Goal: Communication & Community: Answer question/provide support

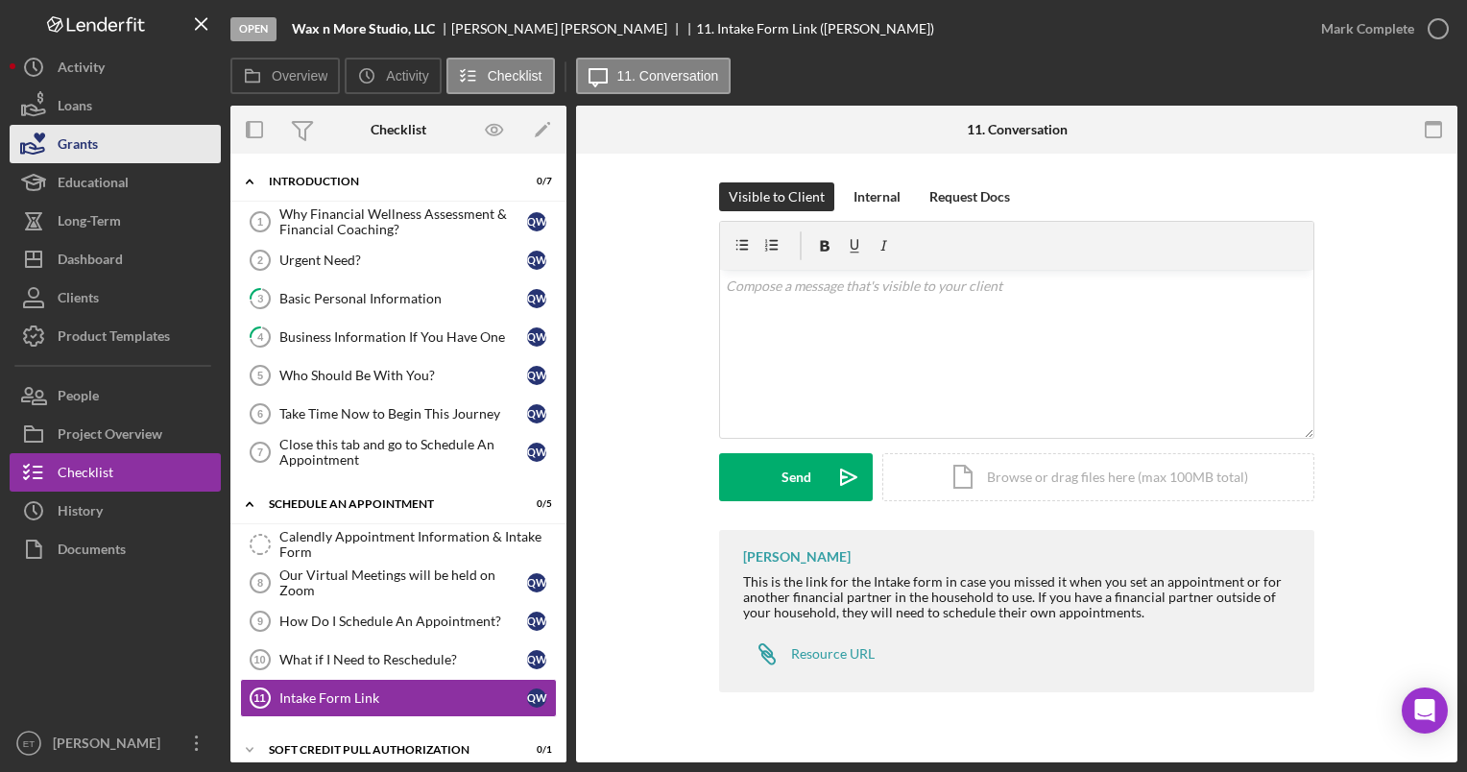
scroll to position [206, 0]
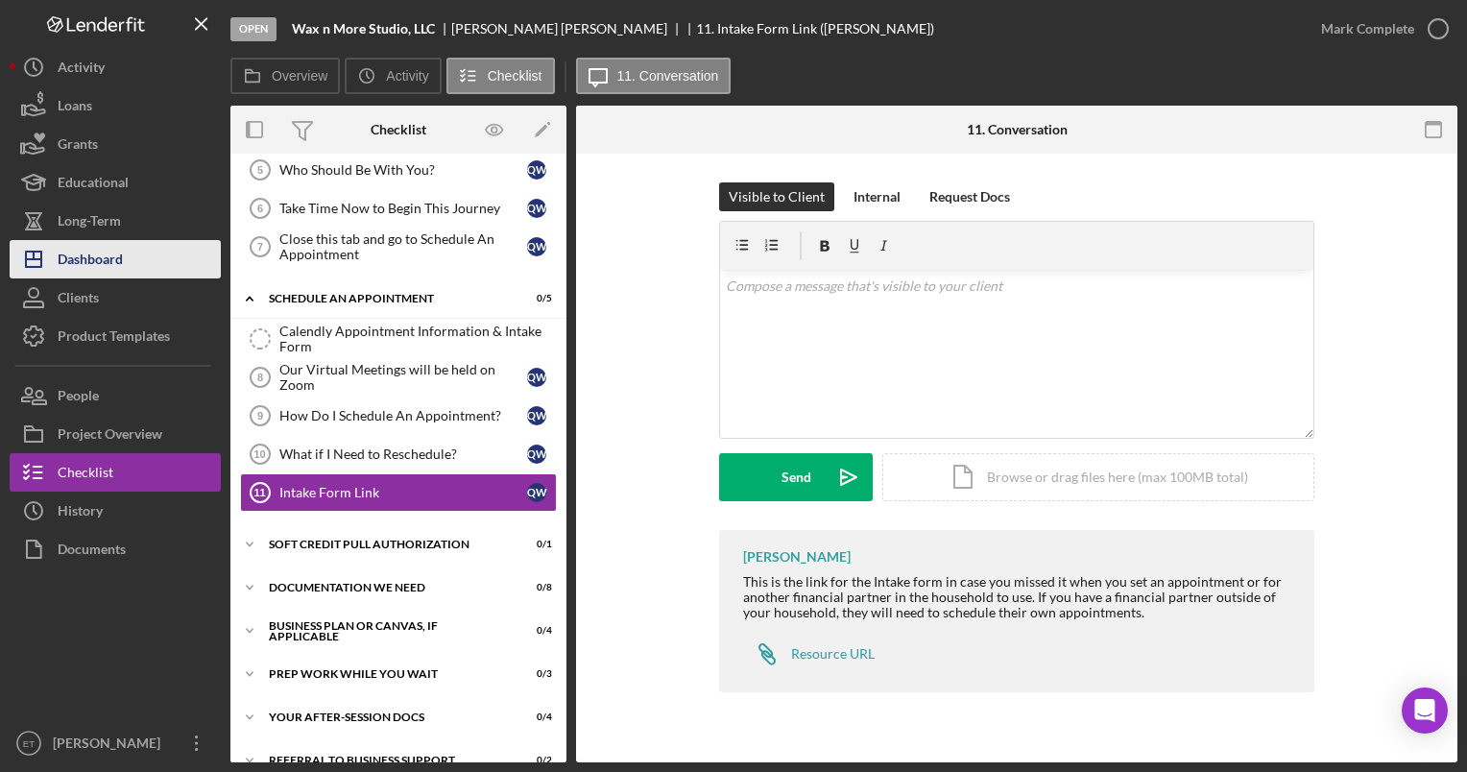
click at [131, 257] on button "Icon/Dashboard Dashboard" at bounding box center [115, 259] width 211 height 38
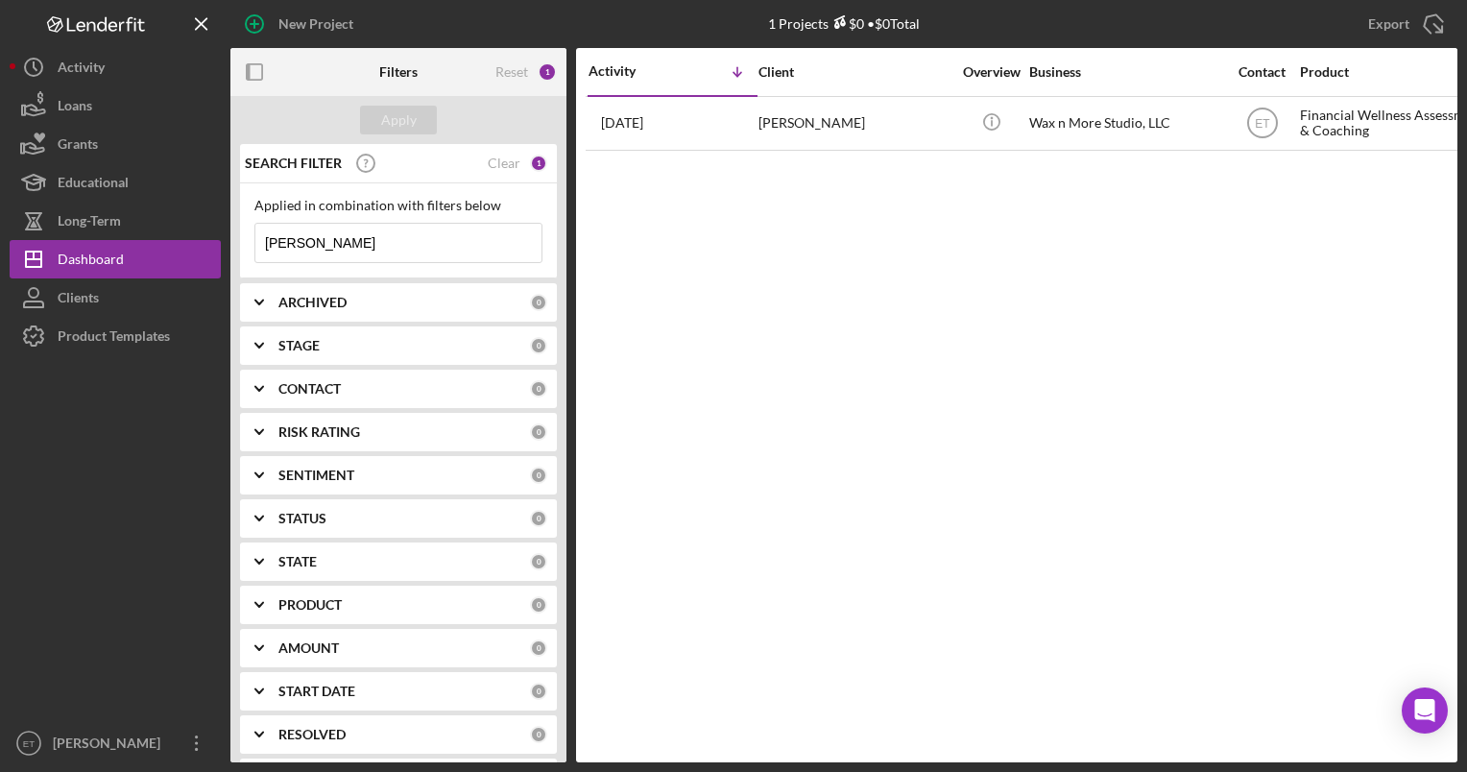
click at [351, 244] on input "[PERSON_NAME]" at bounding box center [398, 243] width 286 height 38
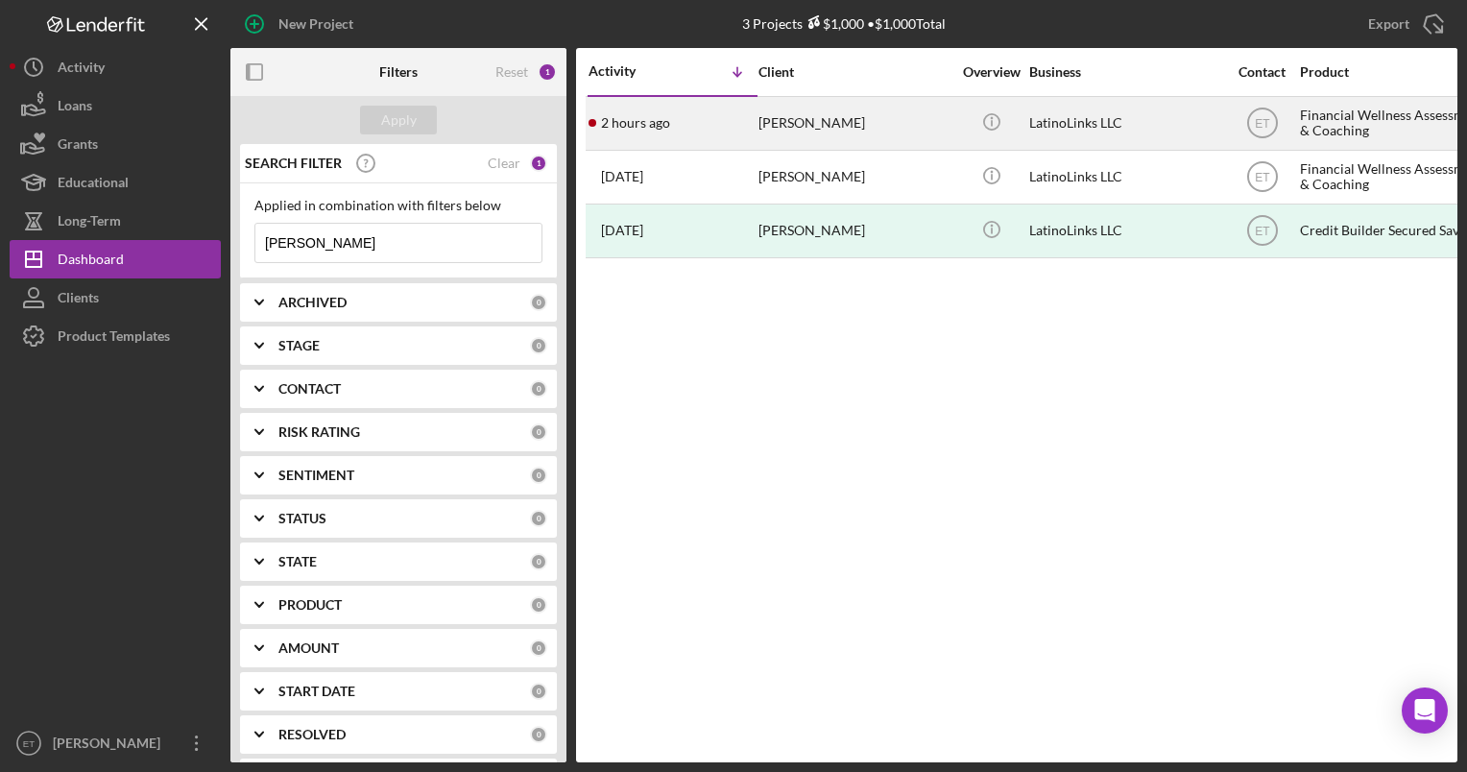
type input "[PERSON_NAME]"
click at [883, 120] on div "[PERSON_NAME]" at bounding box center [855, 123] width 192 height 51
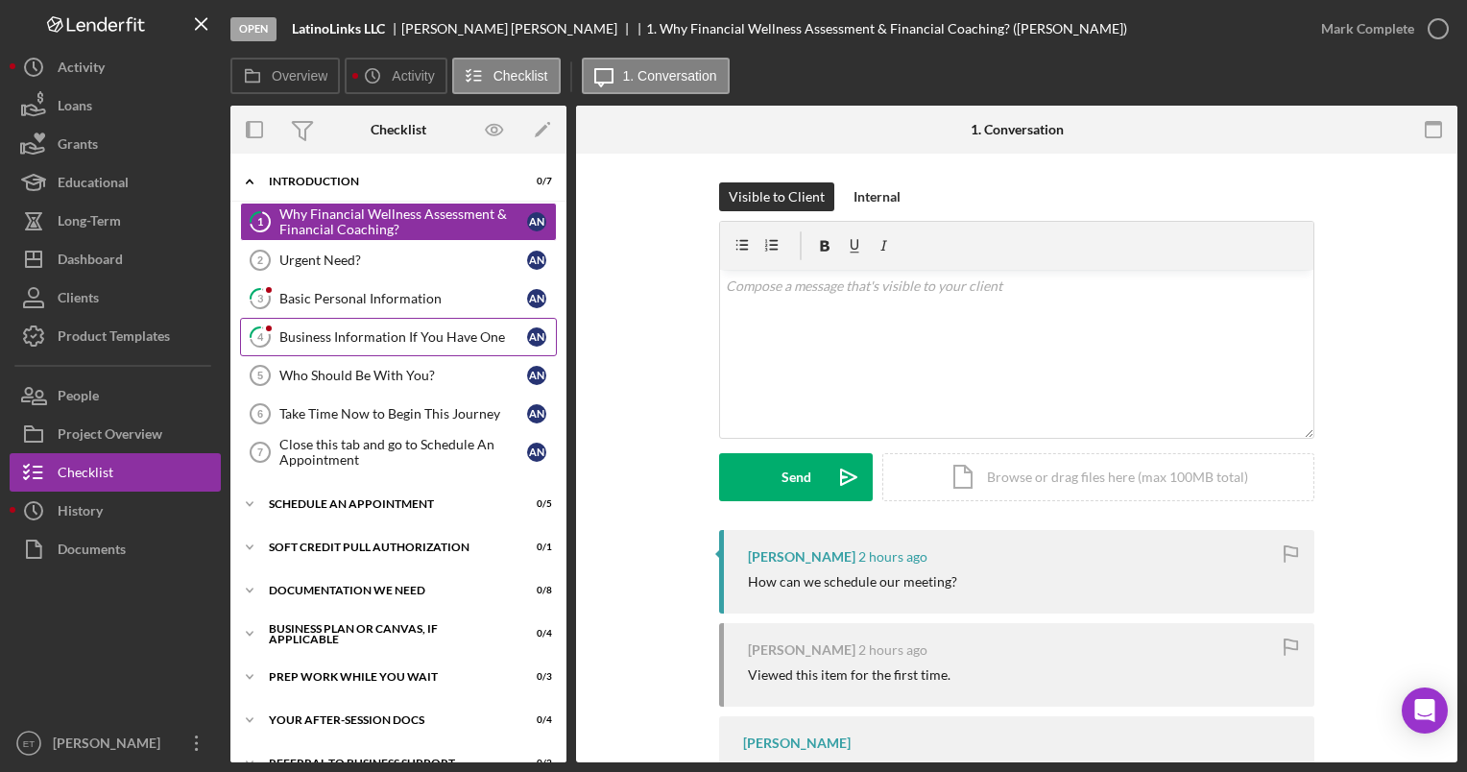
click at [357, 330] on div "Business Information If You Have One" at bounding box center [403, 336] width 248 height 15
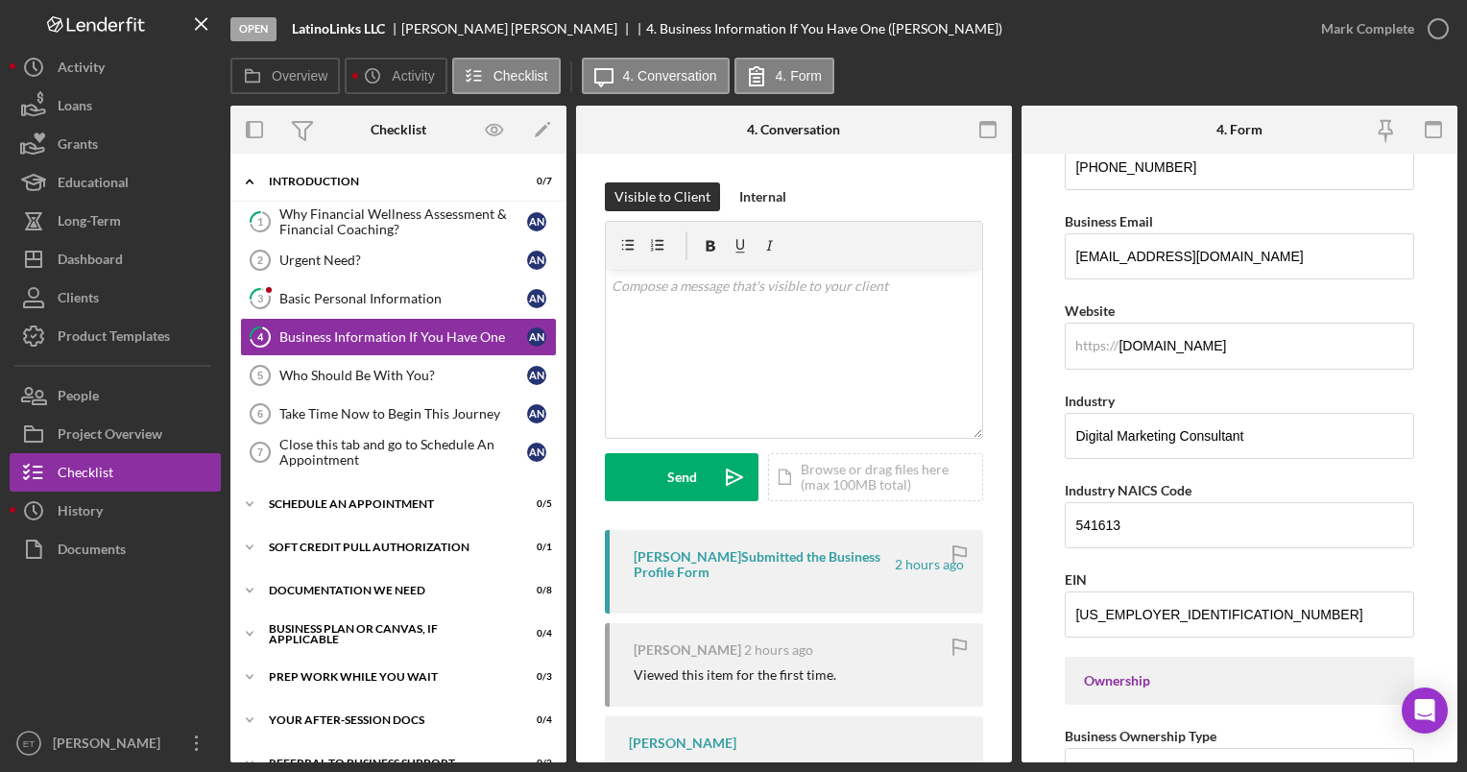
scroll to position [317, 0]
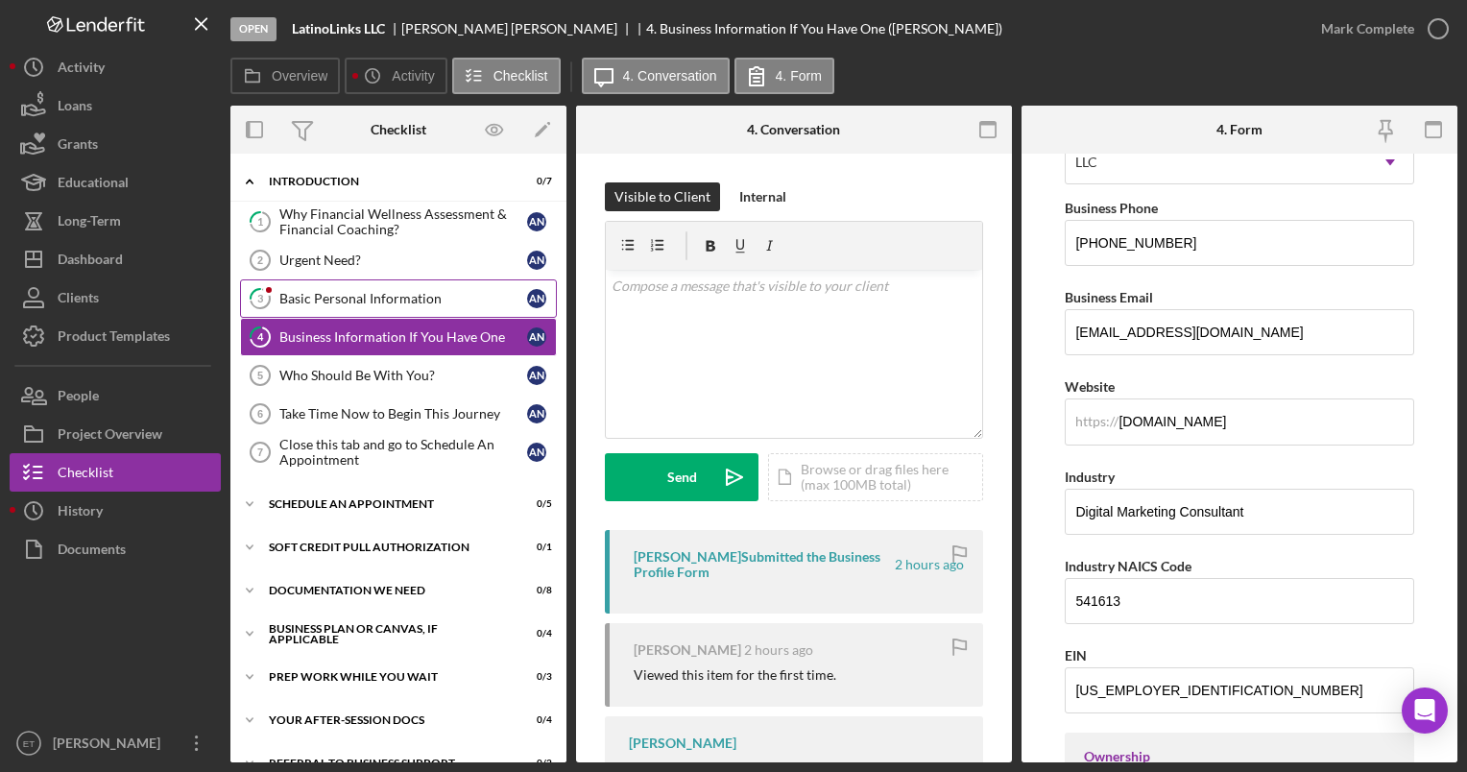
click at [398, 303] on div "Basic Personal Information" at bounding box center [403, 298] width 248 height 15
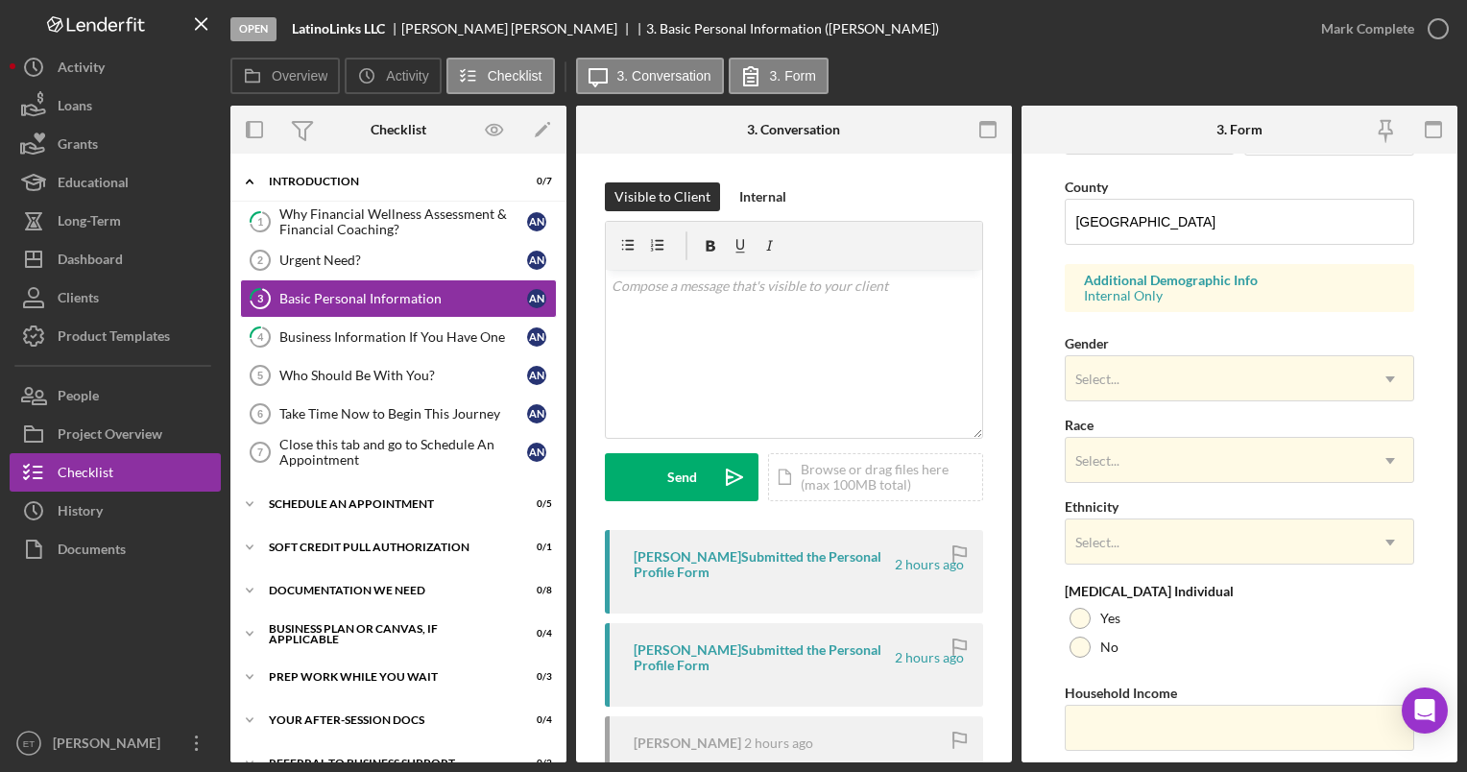
scroll to position [669, 0]
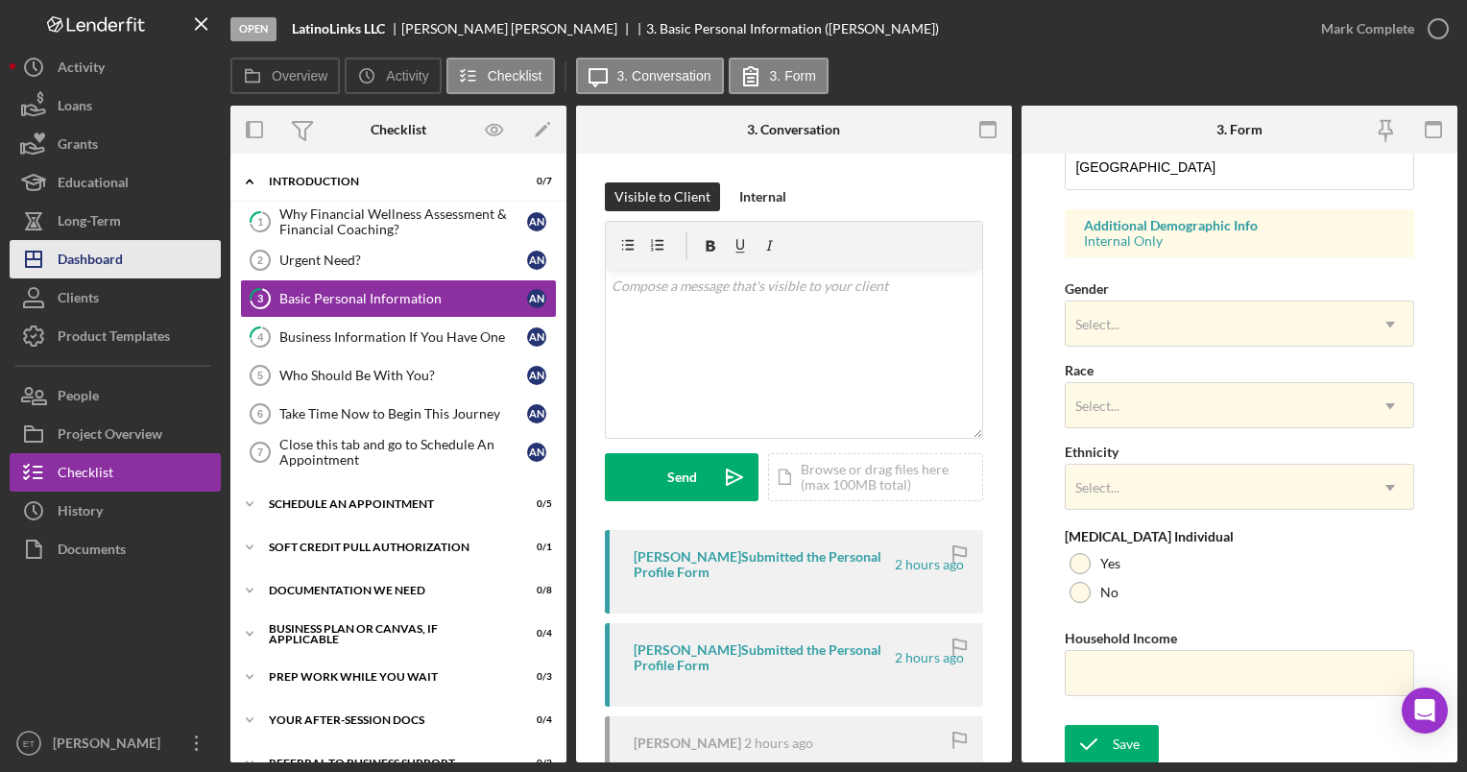
click at [107, 266] on div "Dashboard" at bounding box center [90, 261] width 65 height 43
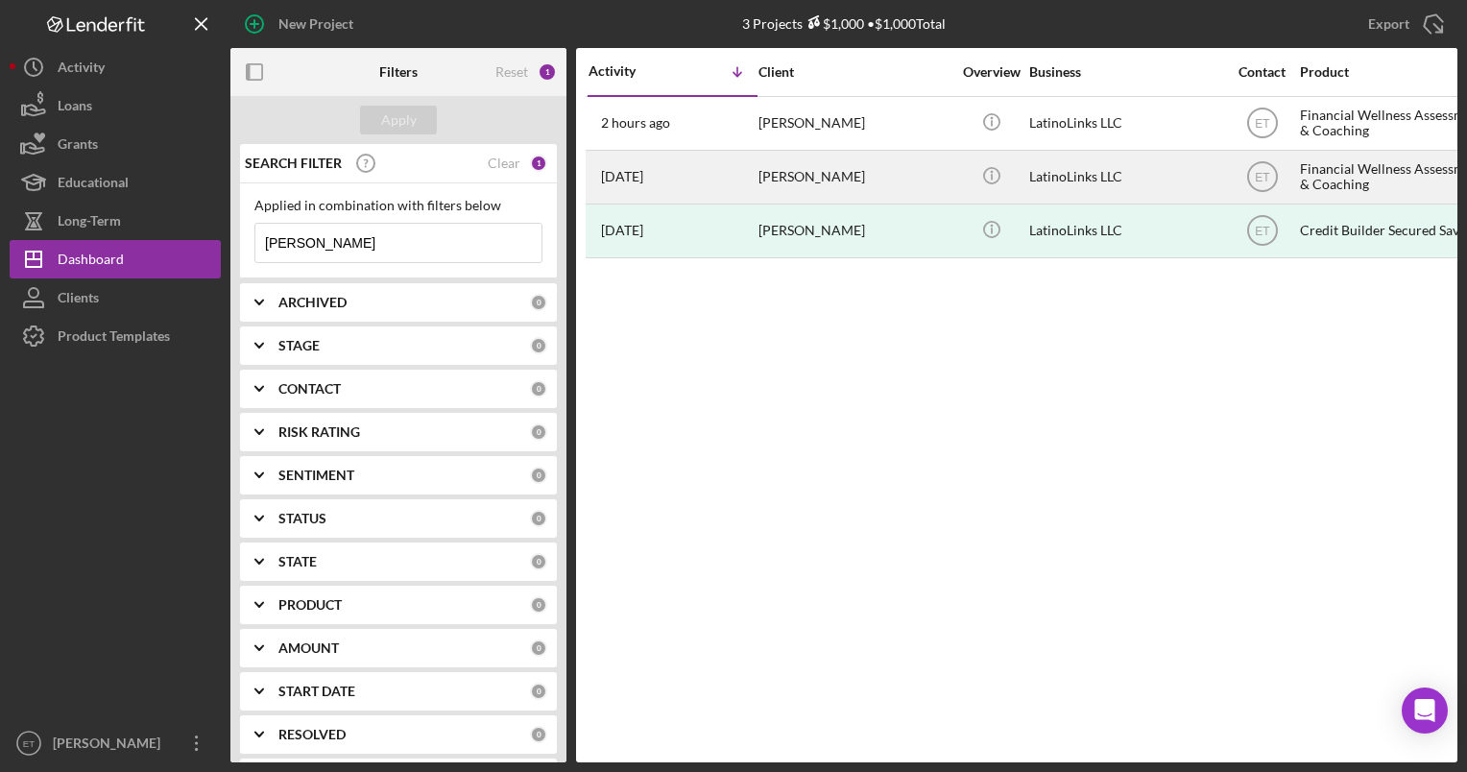
click at [836, 184] on div "[PERSON_NAME]" at bounding box center [855, 177] width 192 height 51
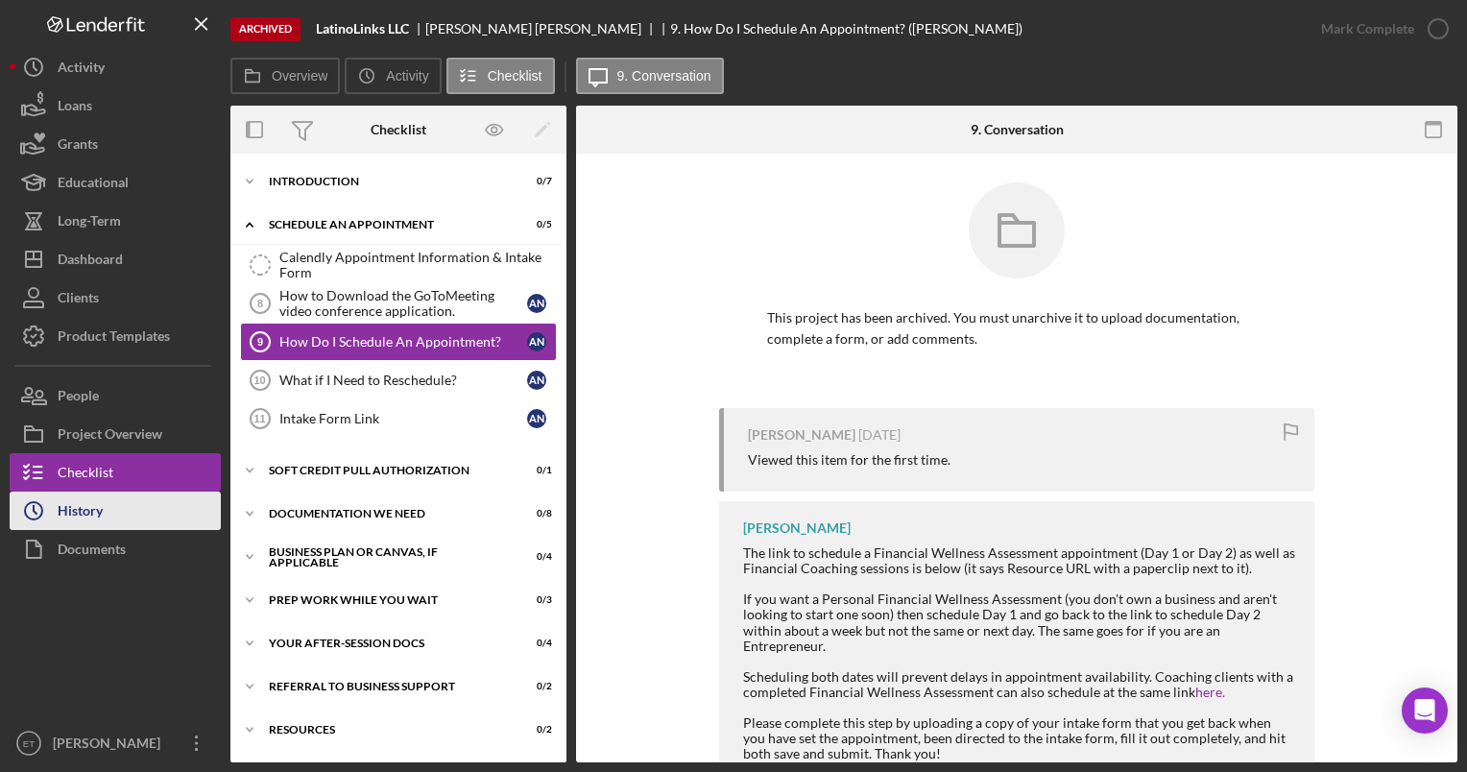
click at [101, 503] on div "History" at bounding box center [80, 513] width 45 height 43
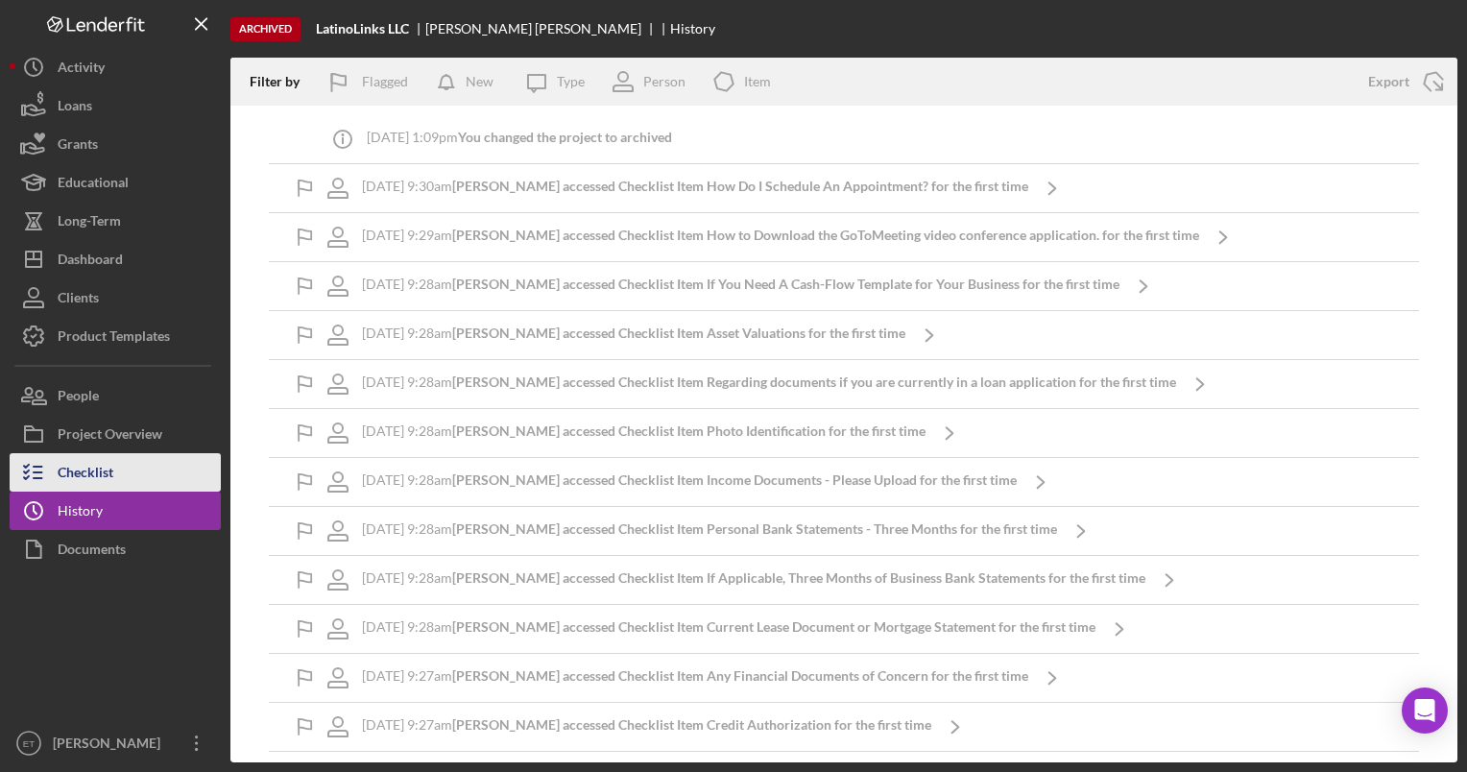
click at [94, 476] on div "Checklist" at bounding box center [86, 474] width 56 height 43
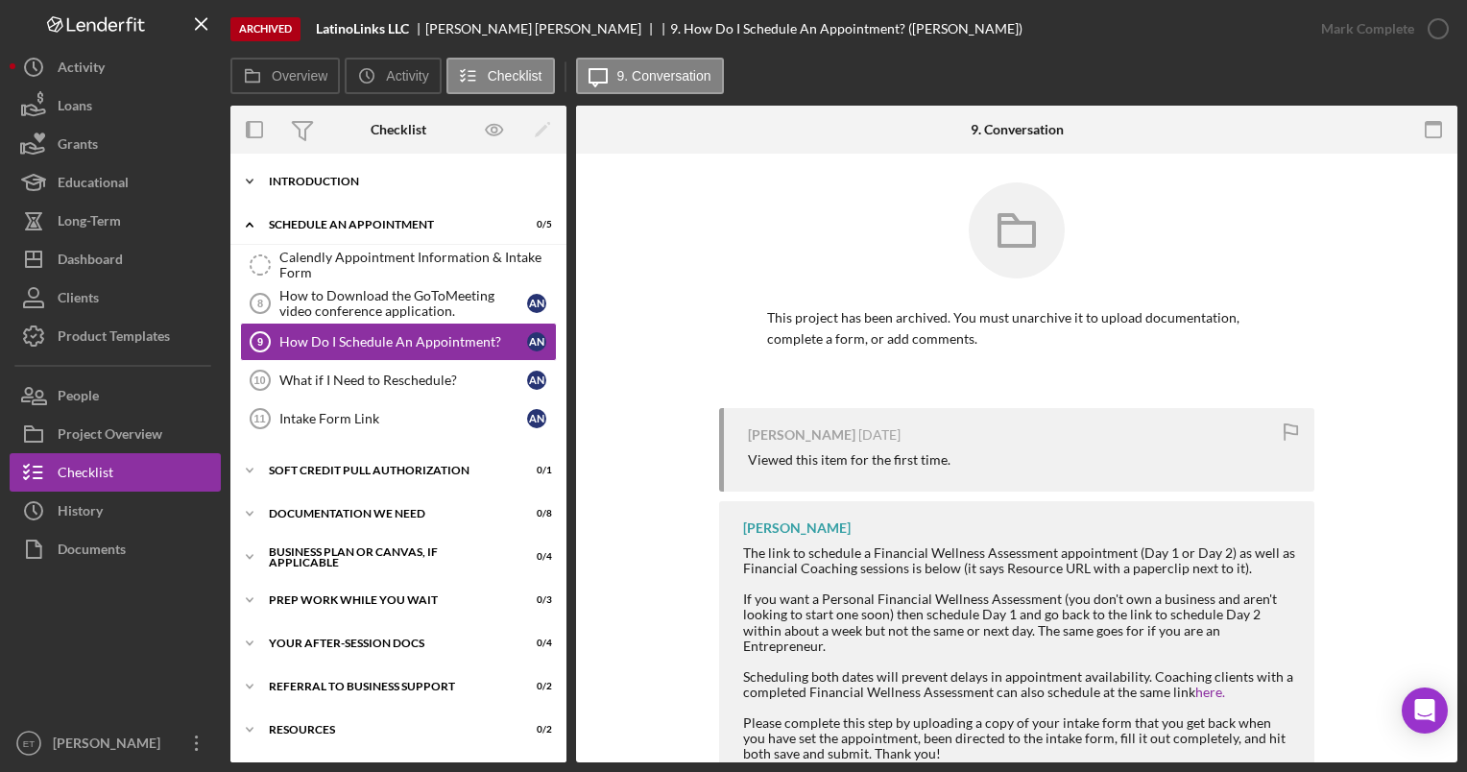
click at [329, 184] on div "Introduction" at bounding box center [406, 182] width 274 height 12
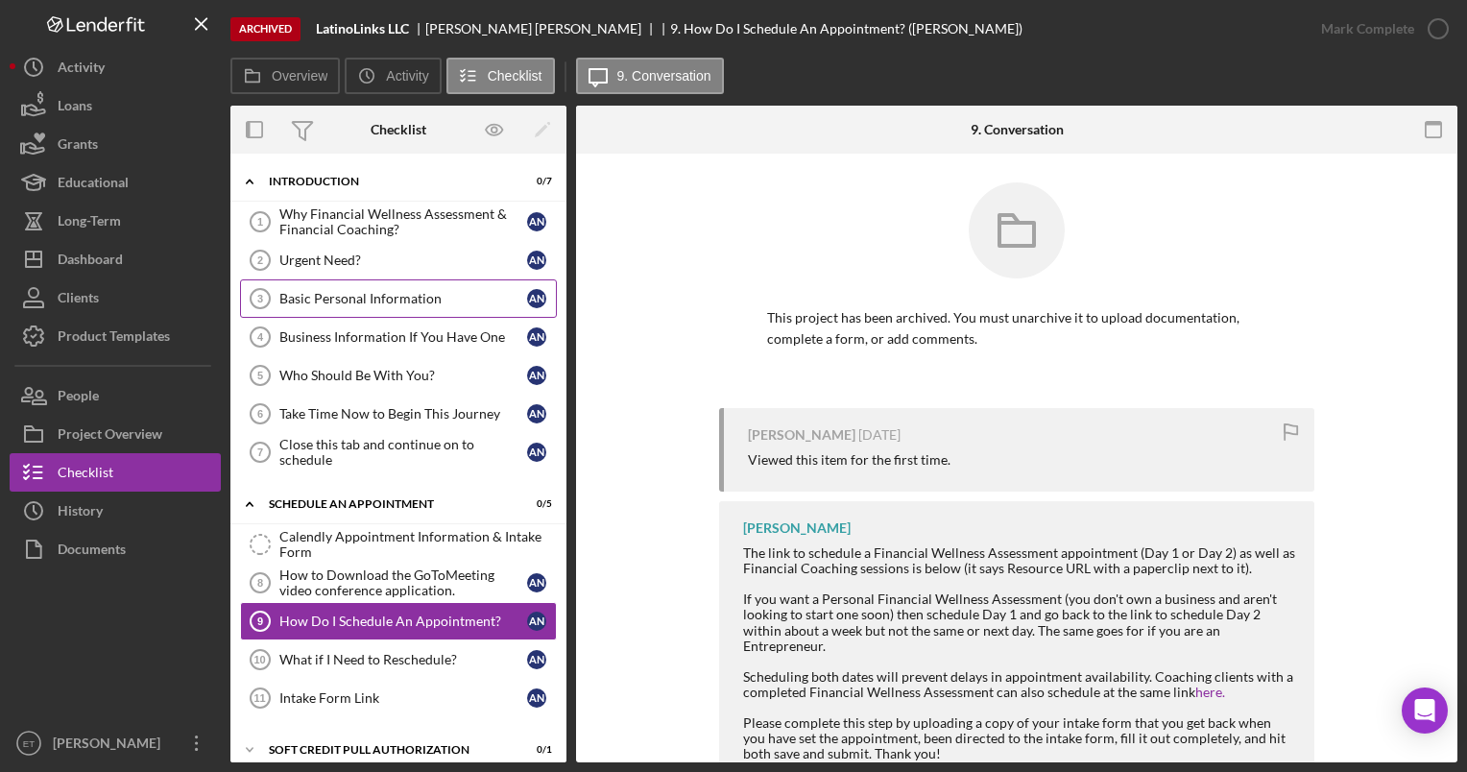
click at [368, 304] on div "Basic Personal Information" at bounding box center [403, 298] width 248 height 15
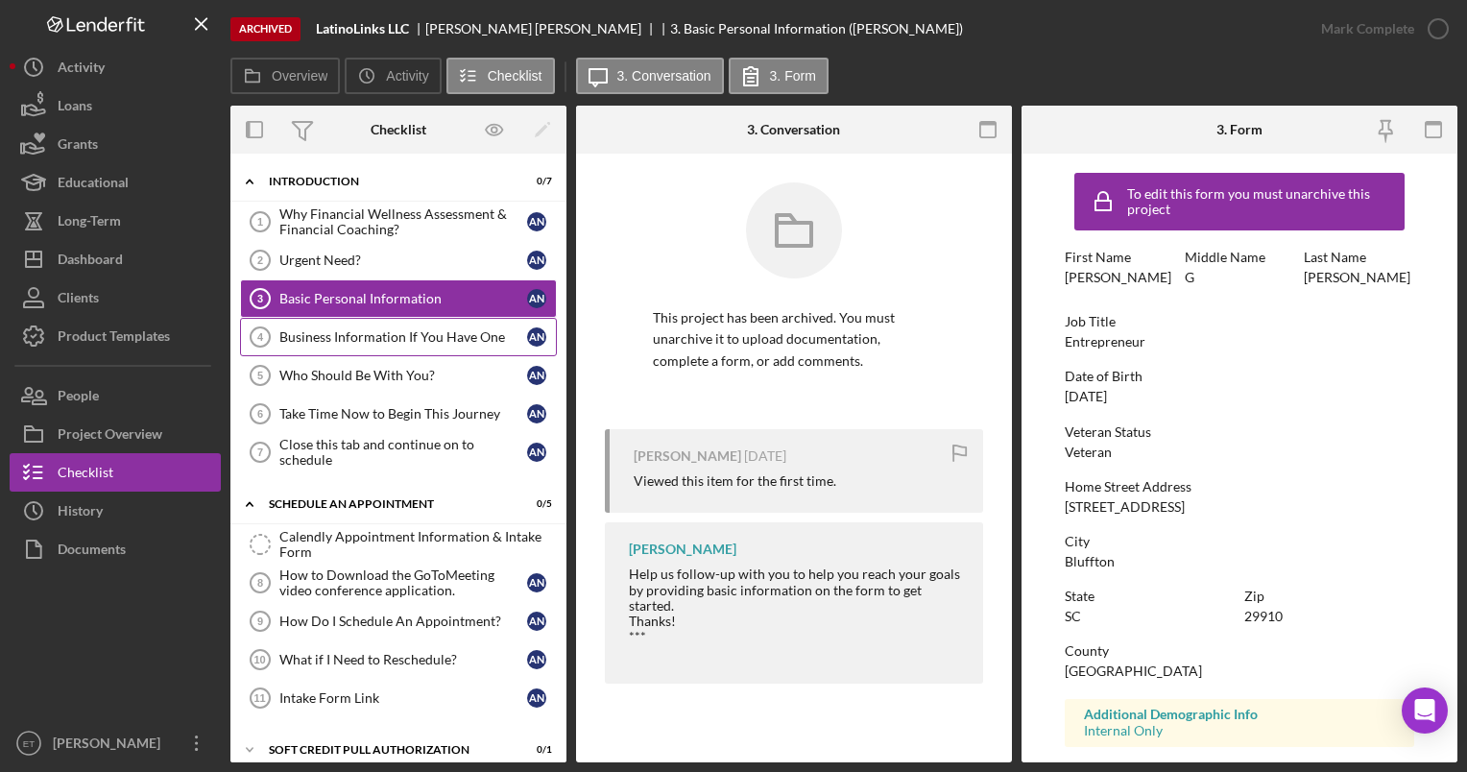
click at [369, 336] on div "Business Information If You Have One" at bounding box center [403, 336] width 248 height 15
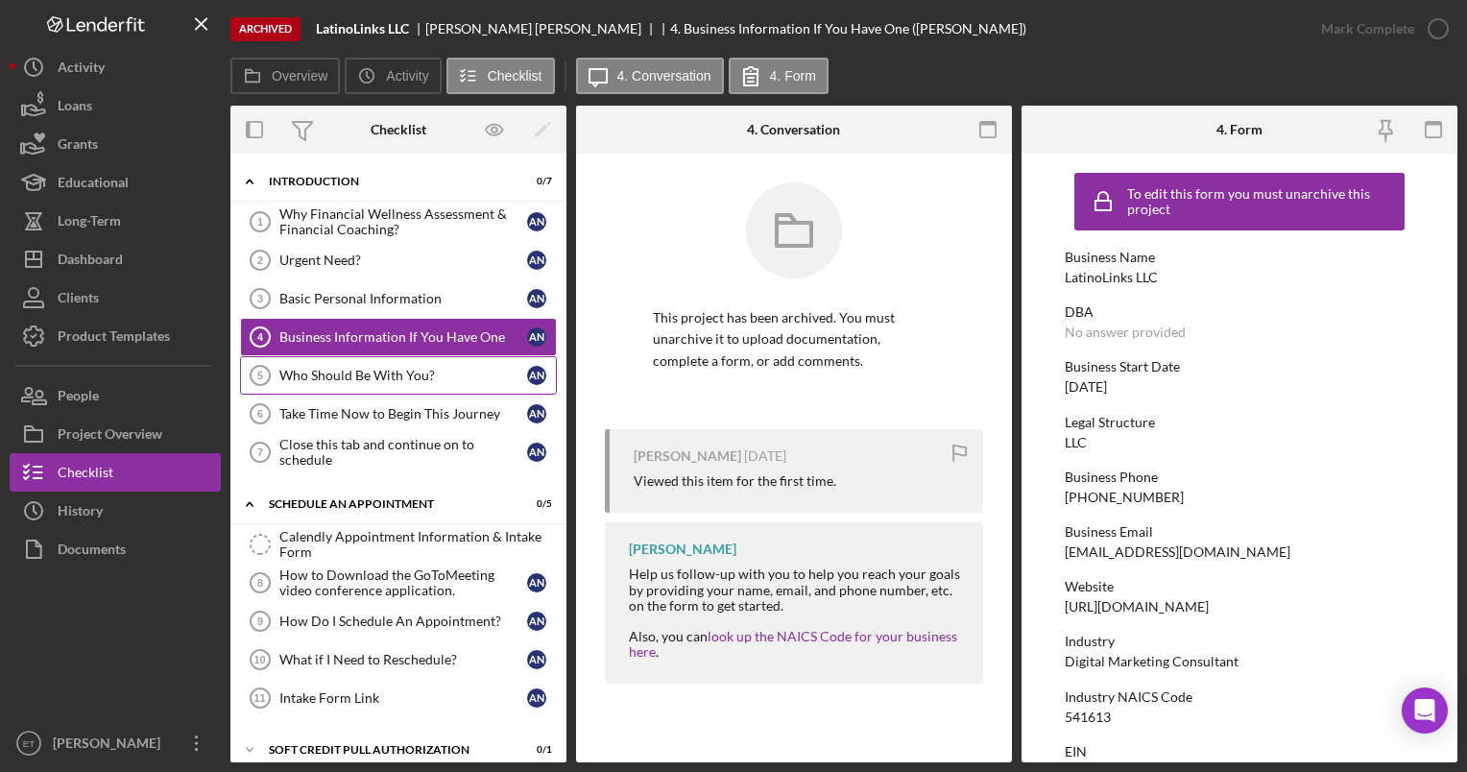
click at [371, 381] on link "Who Should Be With You? 5 Who Should Be With You? A N" at bounding box center [398, 375] width 317 height 38
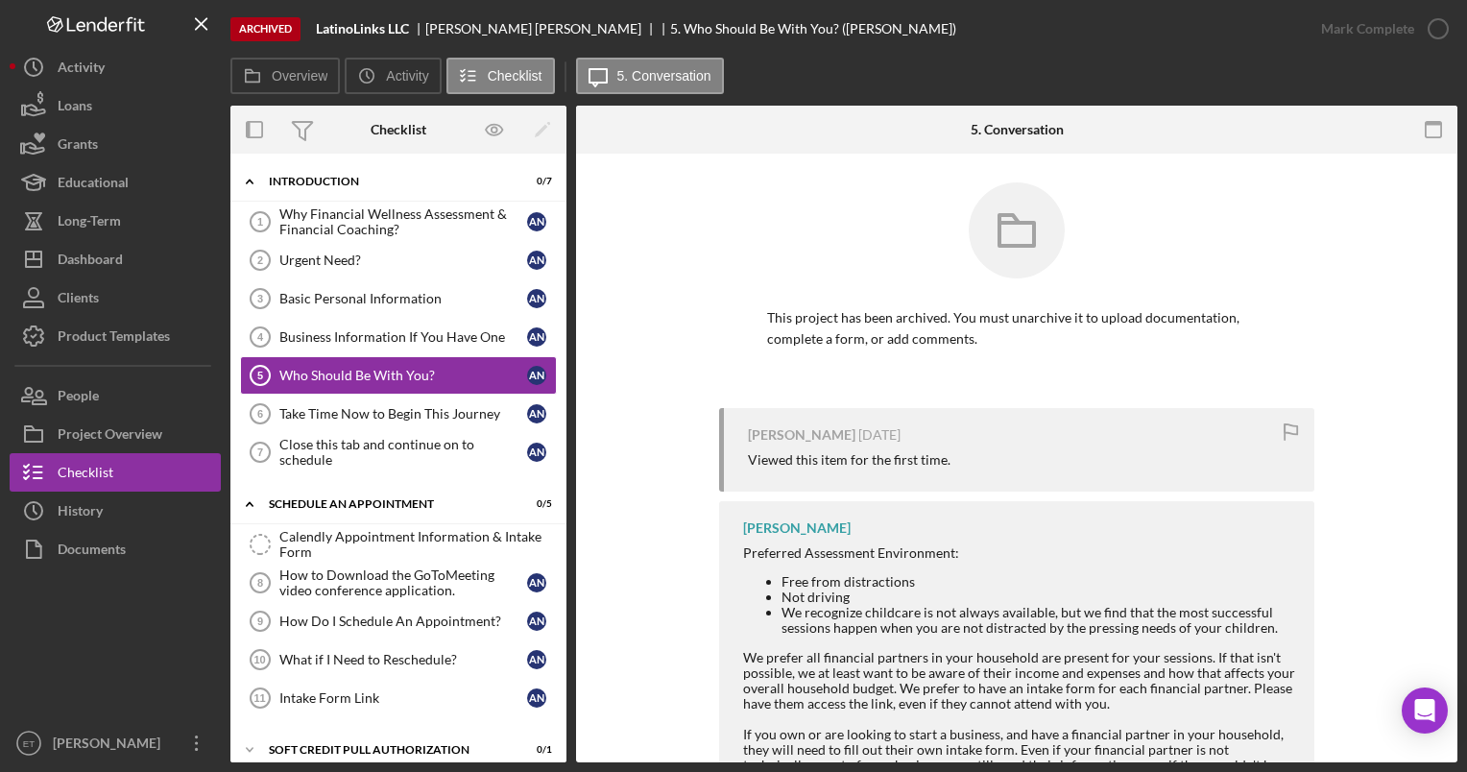
scroll to position [213, 0]
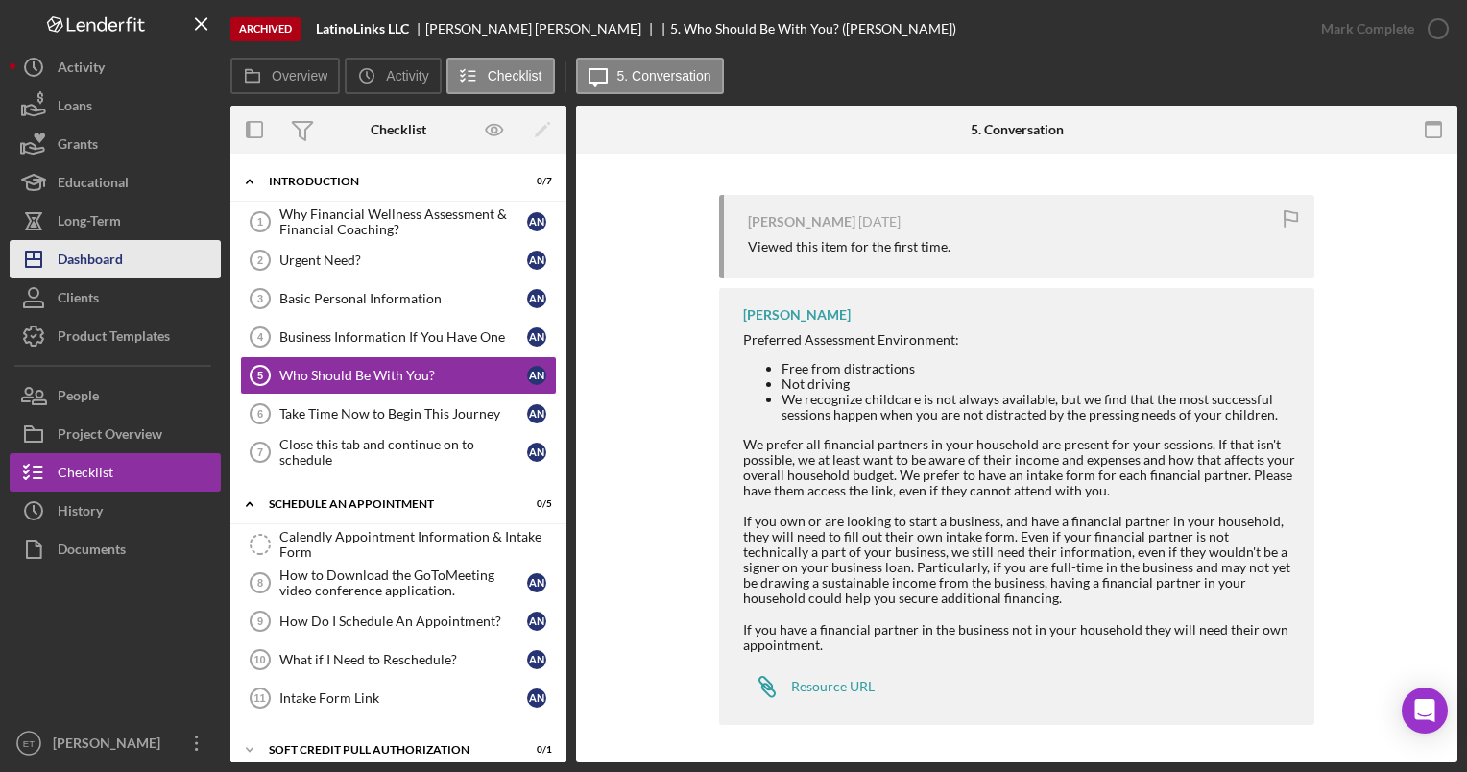
click at [87, 261] on div "Dashboard" at bounding box center [90, 261] width 65 height 43
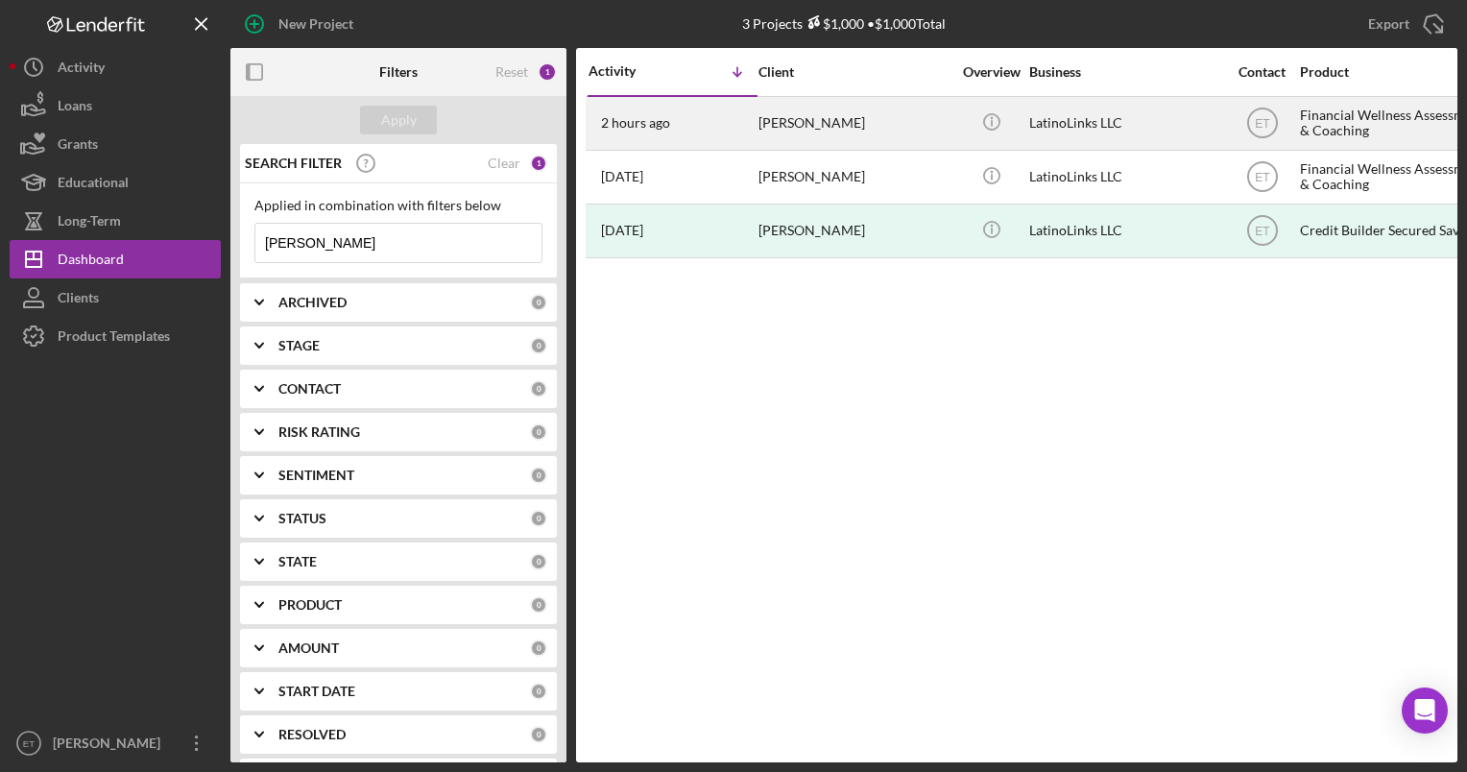
click at [910, 116] on div "[PERSON_NAME]" at bounding box center [855, 123] width 192 height 51
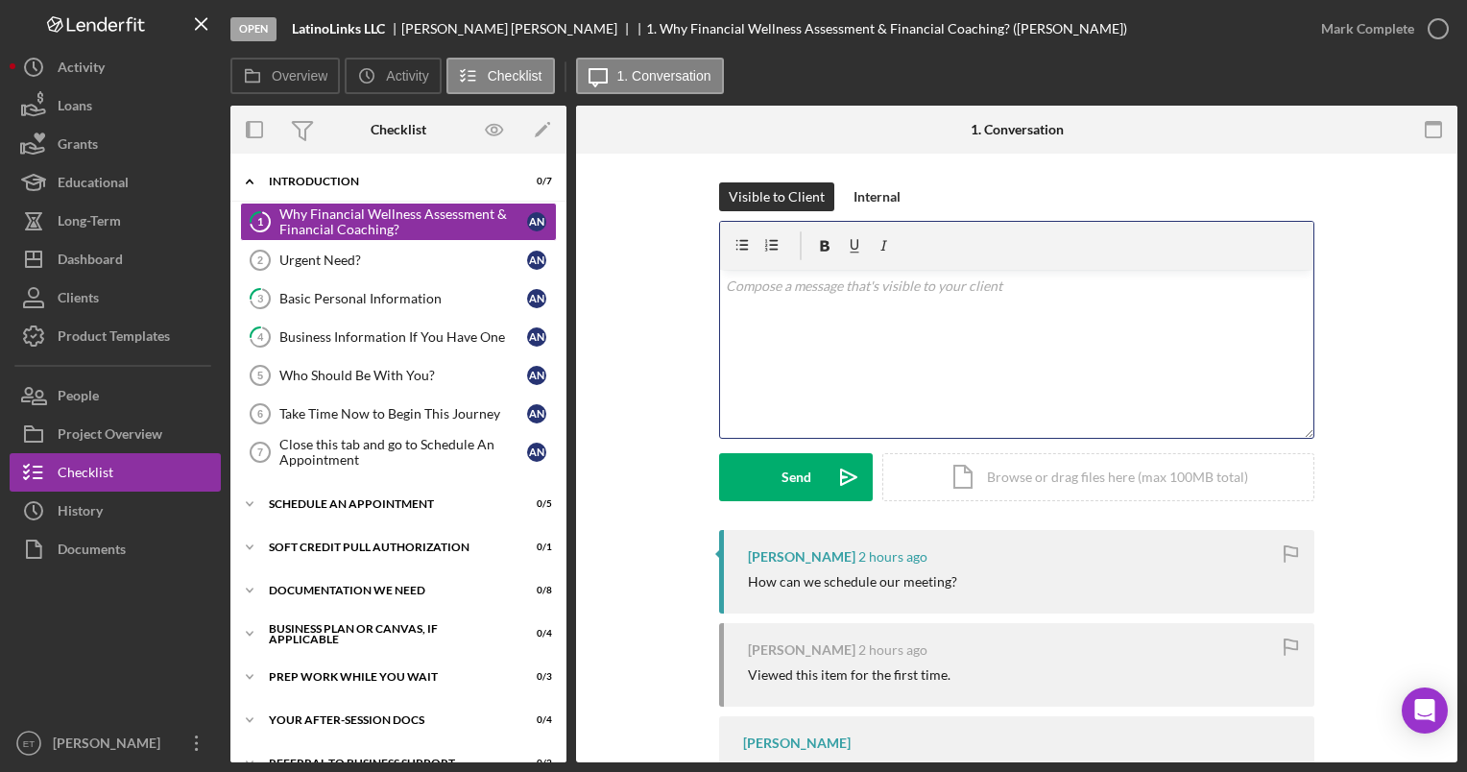
click at [967, 371] on div "v Color teal Color pink Remove color Add row above Add row below Add column bef…" at bounding box center [1016, 354] width 593 height 168
click at [371, 499] on div "Schedule An Appointment" at bounding box center [406, 504] width 274 height 12
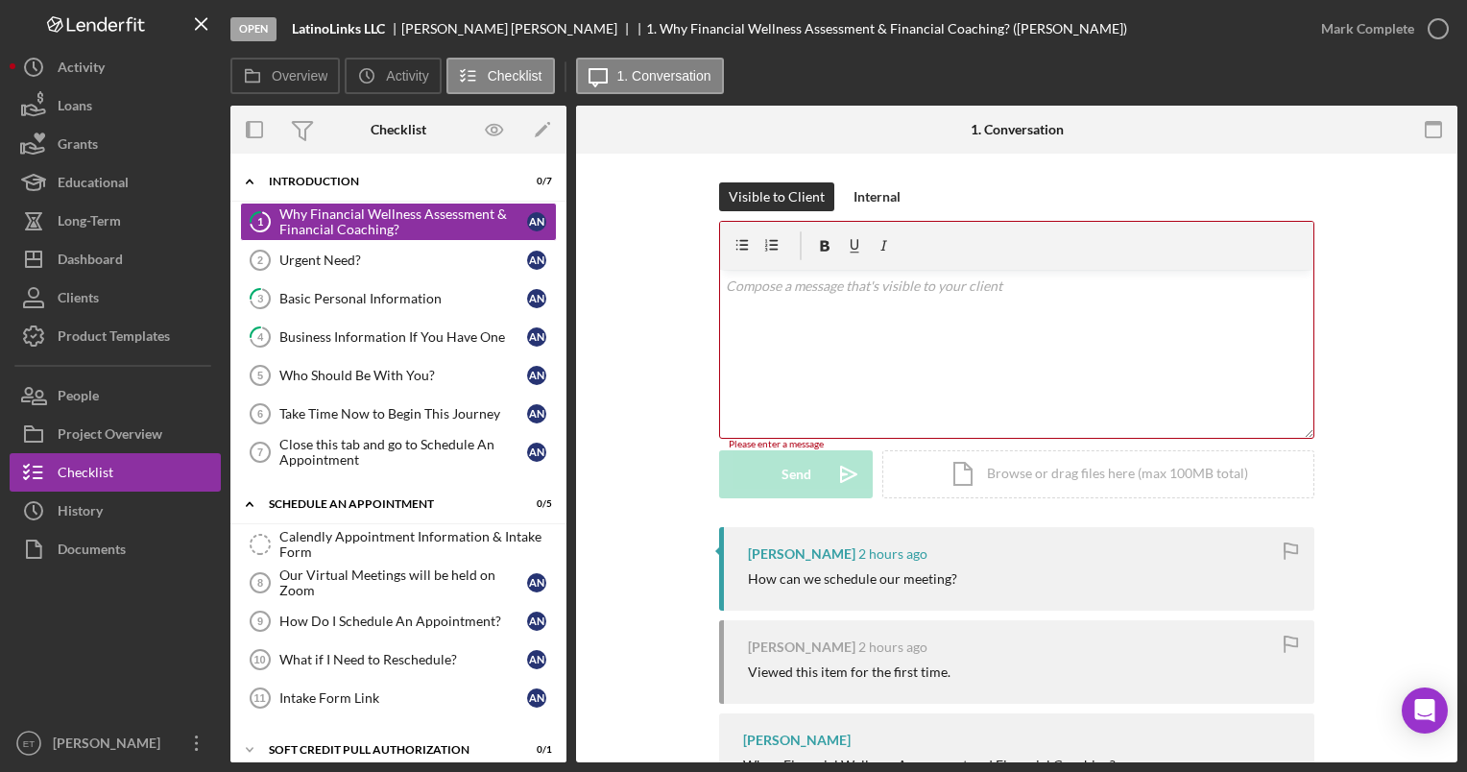
click at [843, 316] on div "v Color teal Color pink Remove color Add row above Add row below Add column bef…" at bounding box center [1016, 354] width 593 height 168
click at [364, 588] on div "Our Virtual Meetings will be held on Zoom" at bounding box center [403, 583] width 248 height 31
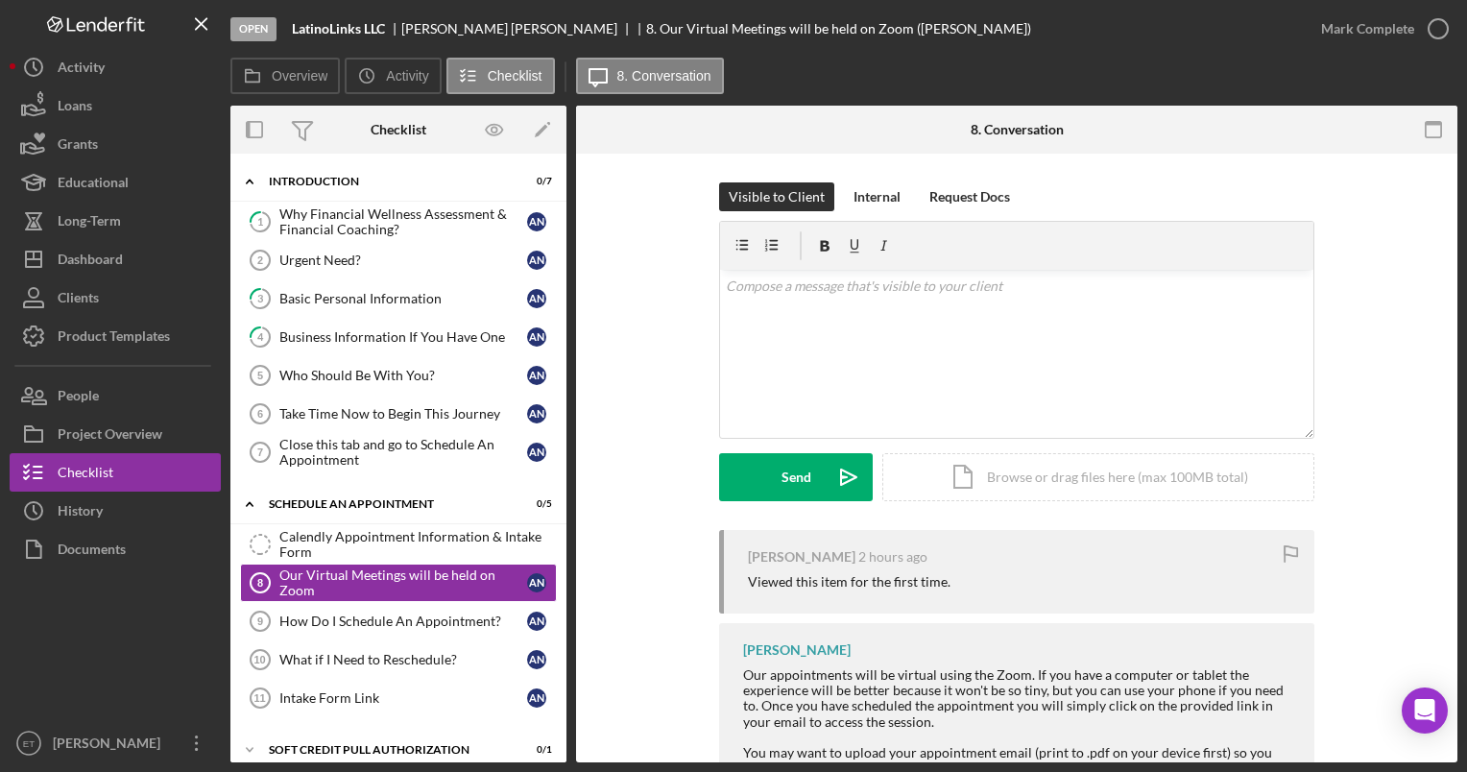
scroll to position [90, 0]
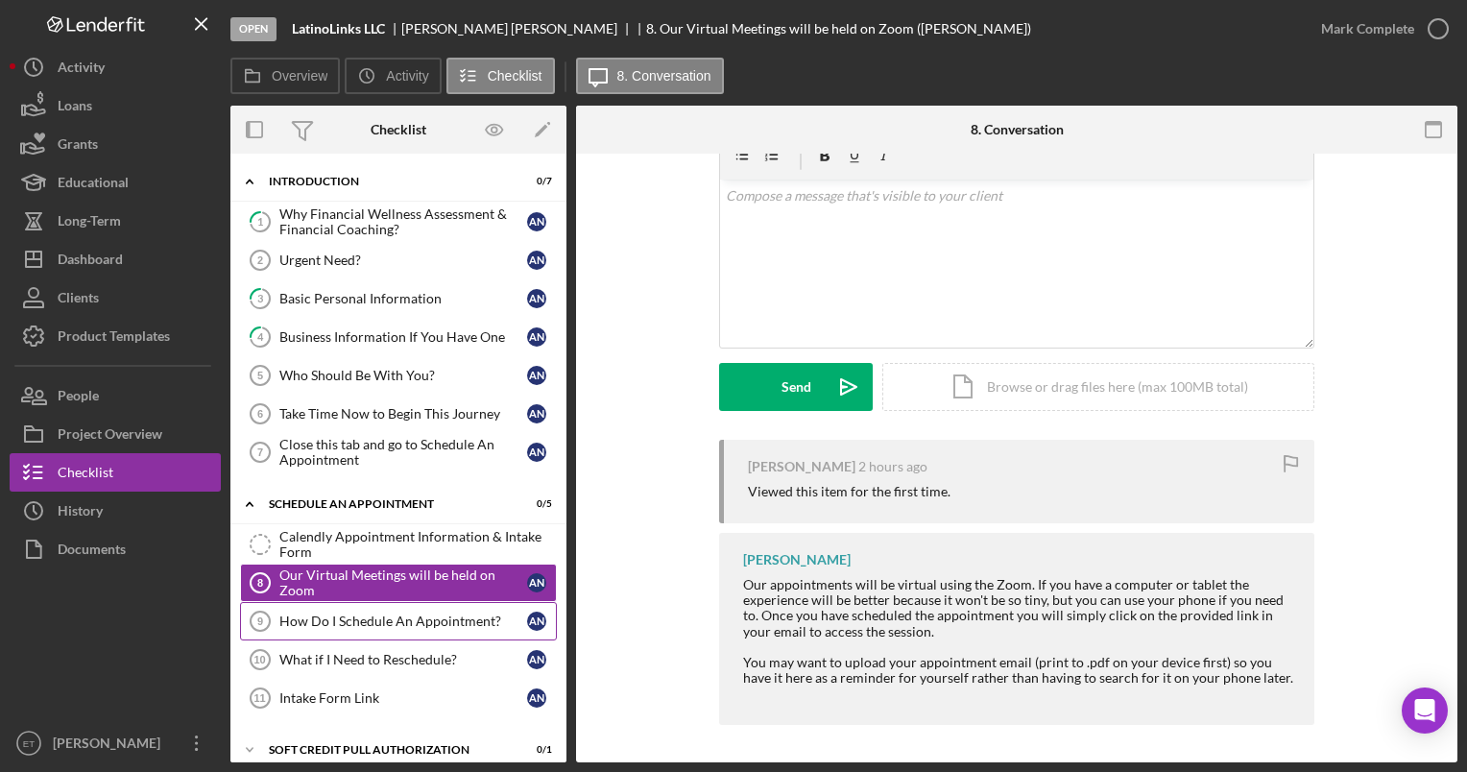
click at [377, 623] on div "How Do I Schedule An Appointment?" at bounding box center [403, 621] width 248 height 15
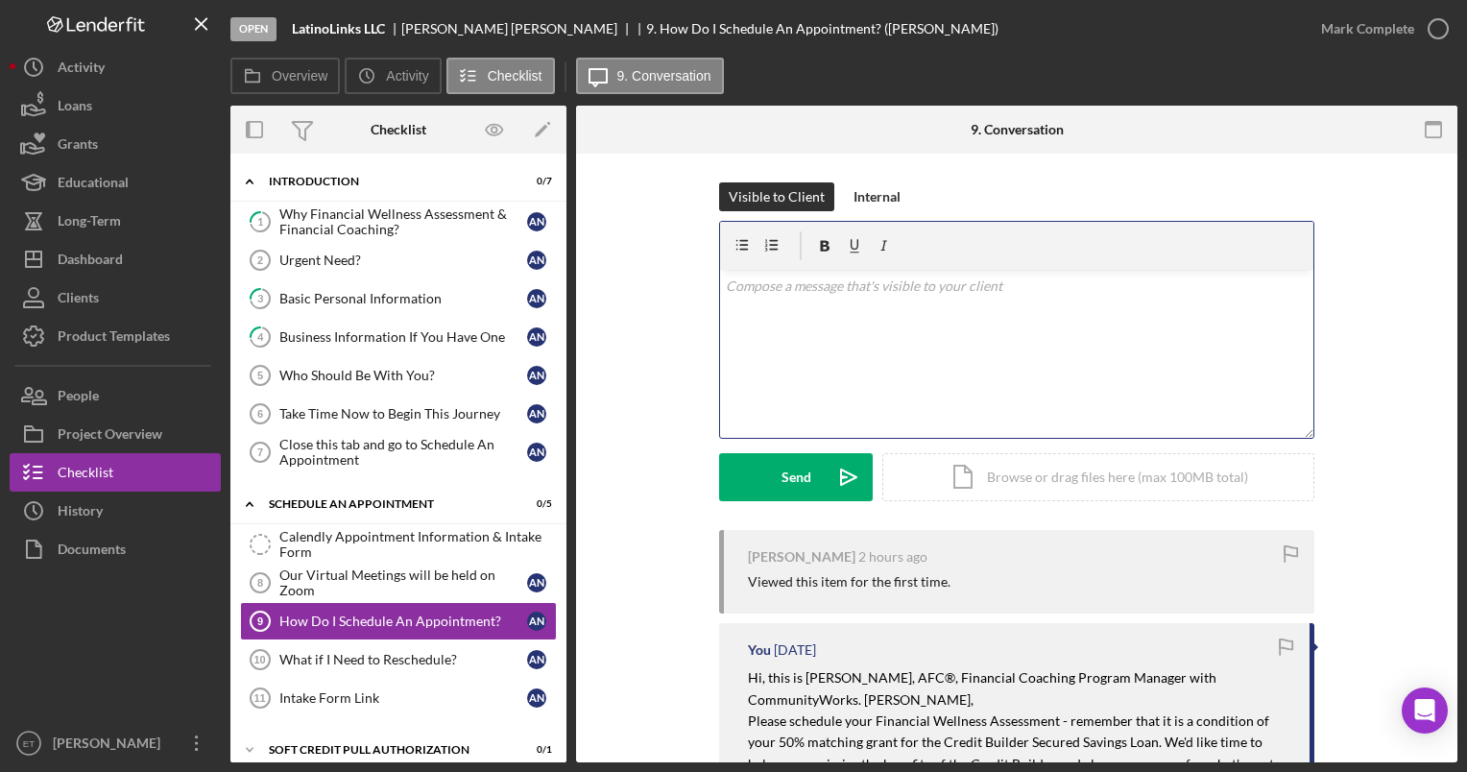
click at [870, 334] on div "v Color teal Color pink Remove color Add row above Add row below Add column bef…" at bounding box center [1016, 354] width 593 height 168
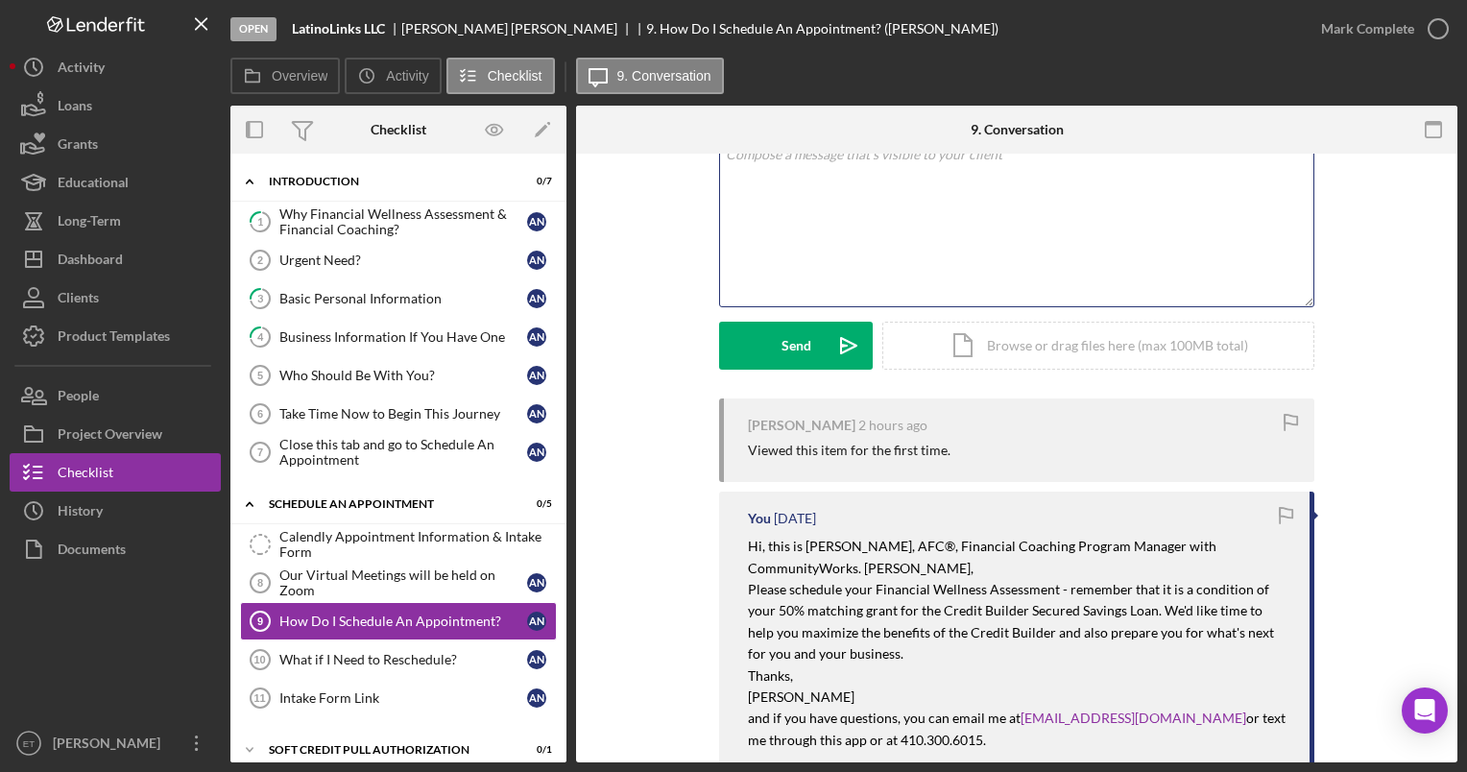
scroll to position [102, 0]
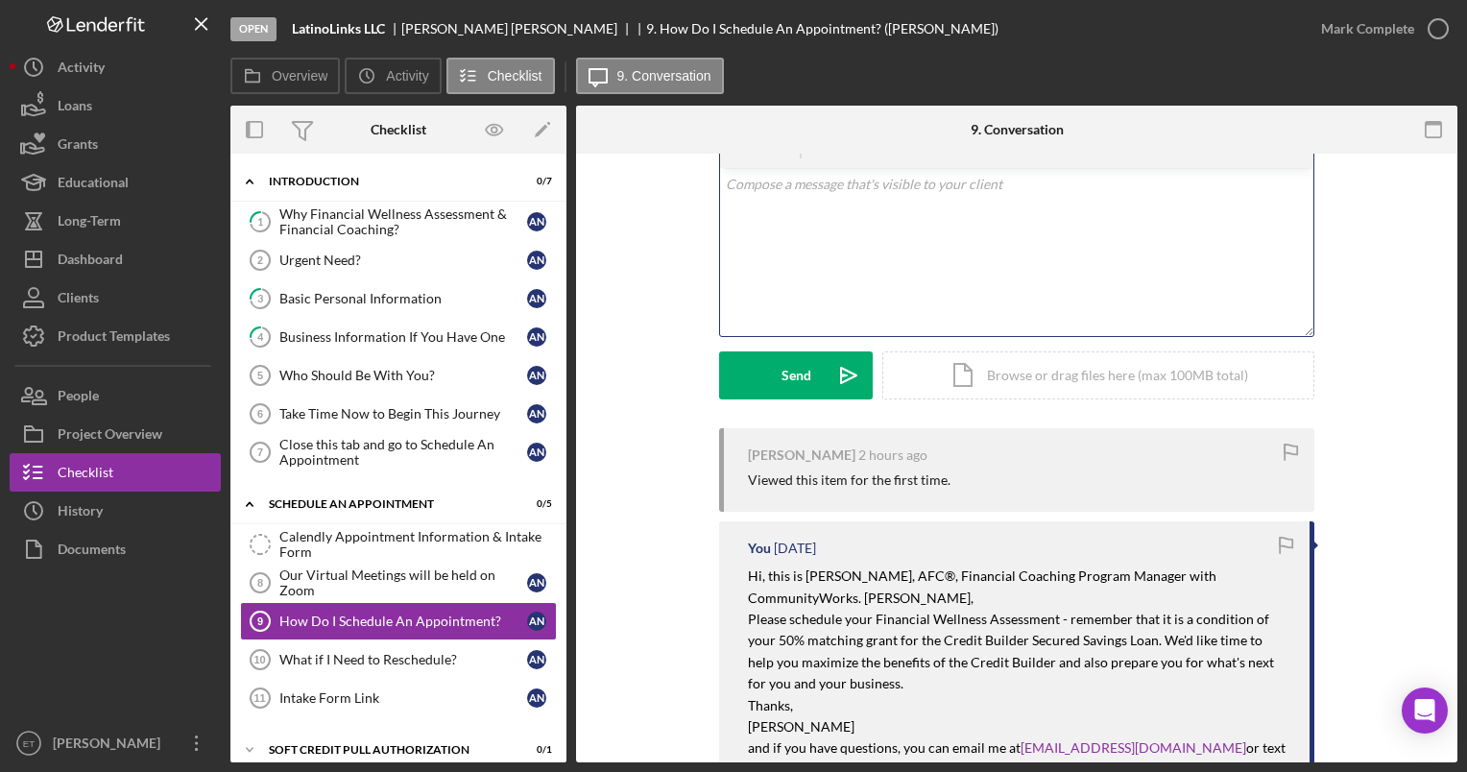
click at [764, 262] on div "v Color teal Color pink Remove color Add row above Add row below Add column bef…" at bounding box center [1016, 252] width 593 height 168
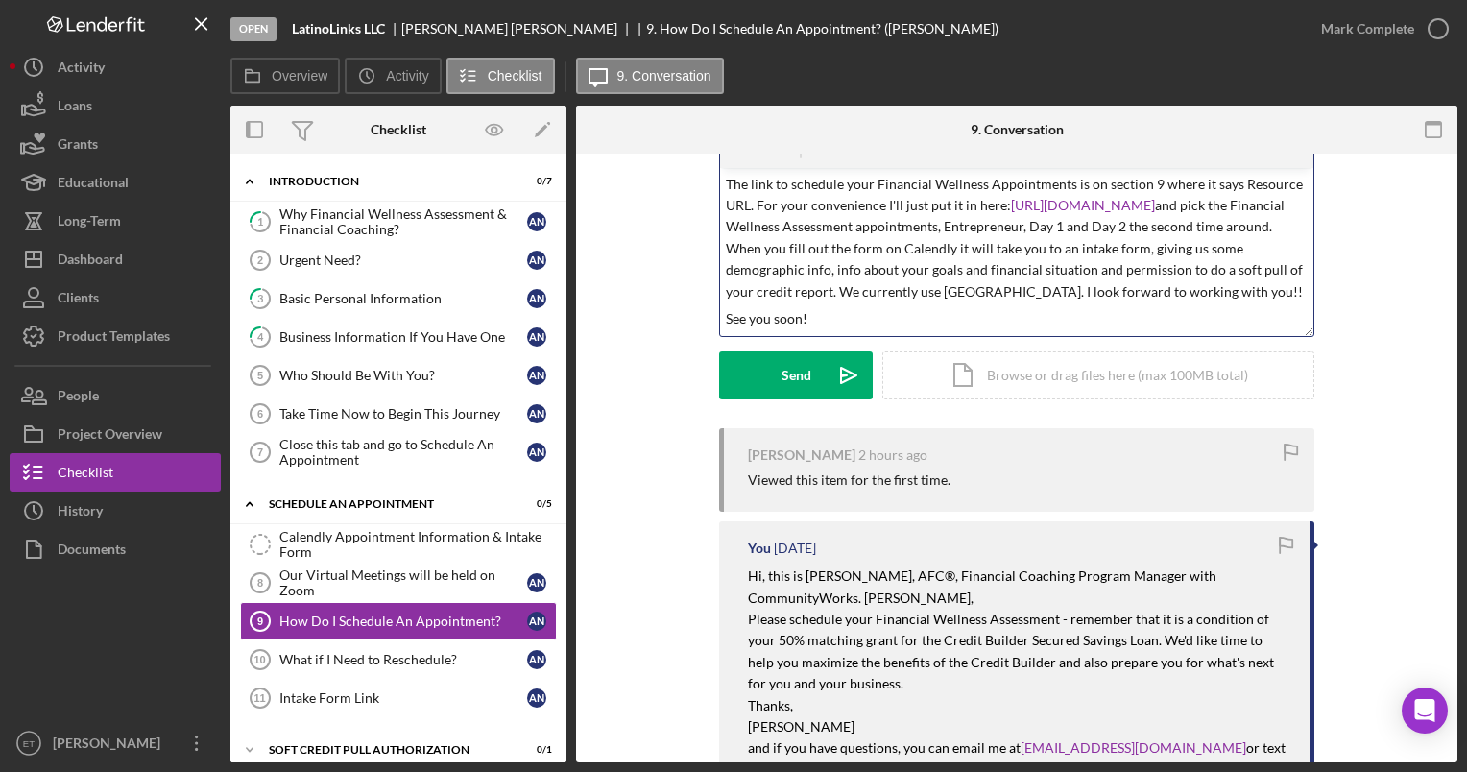
scroll to position [61, 0]
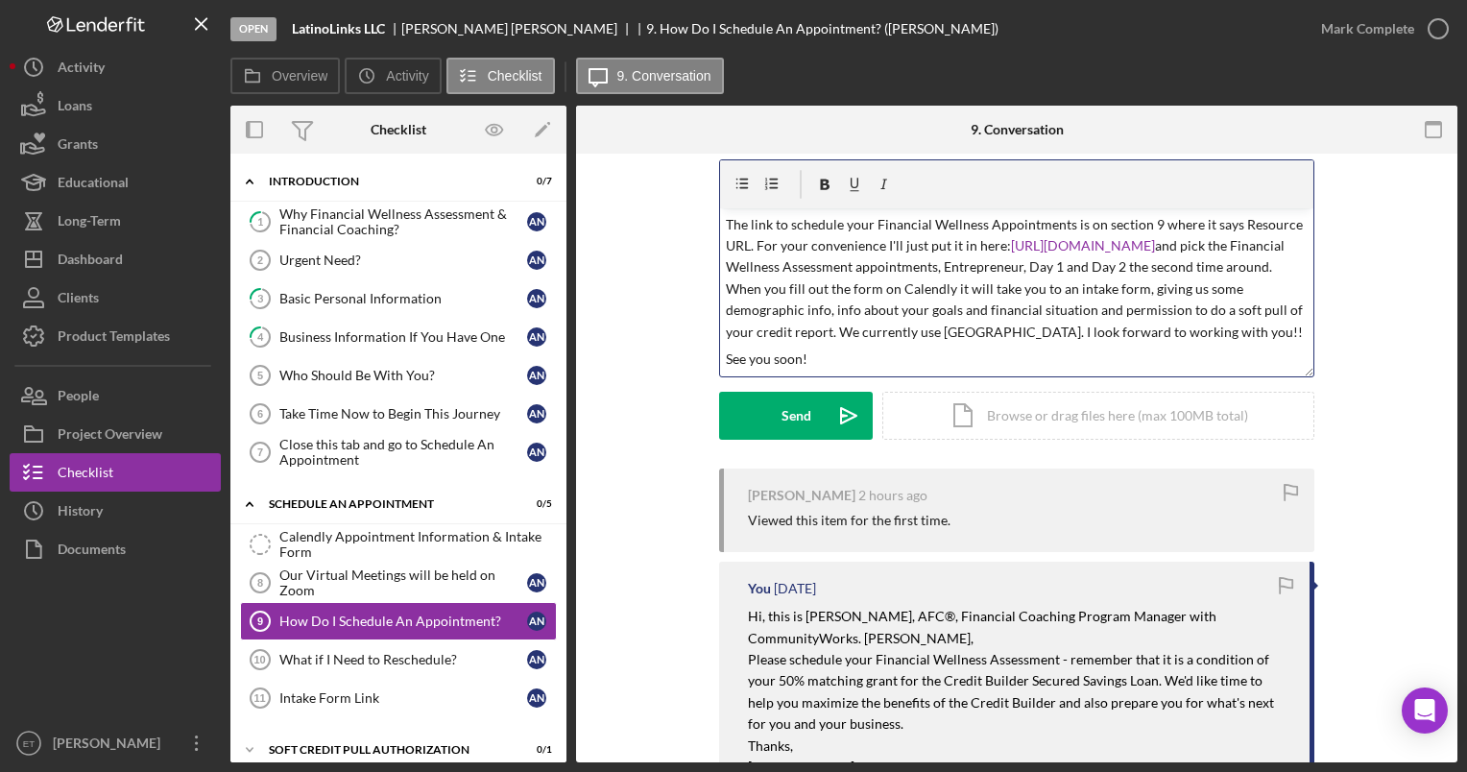
click at [720, 217] on div "v Color teal Color pink Remove color Add row above Add row below Add column bef…" at bounding box center [1016, 292] width 593 height 168
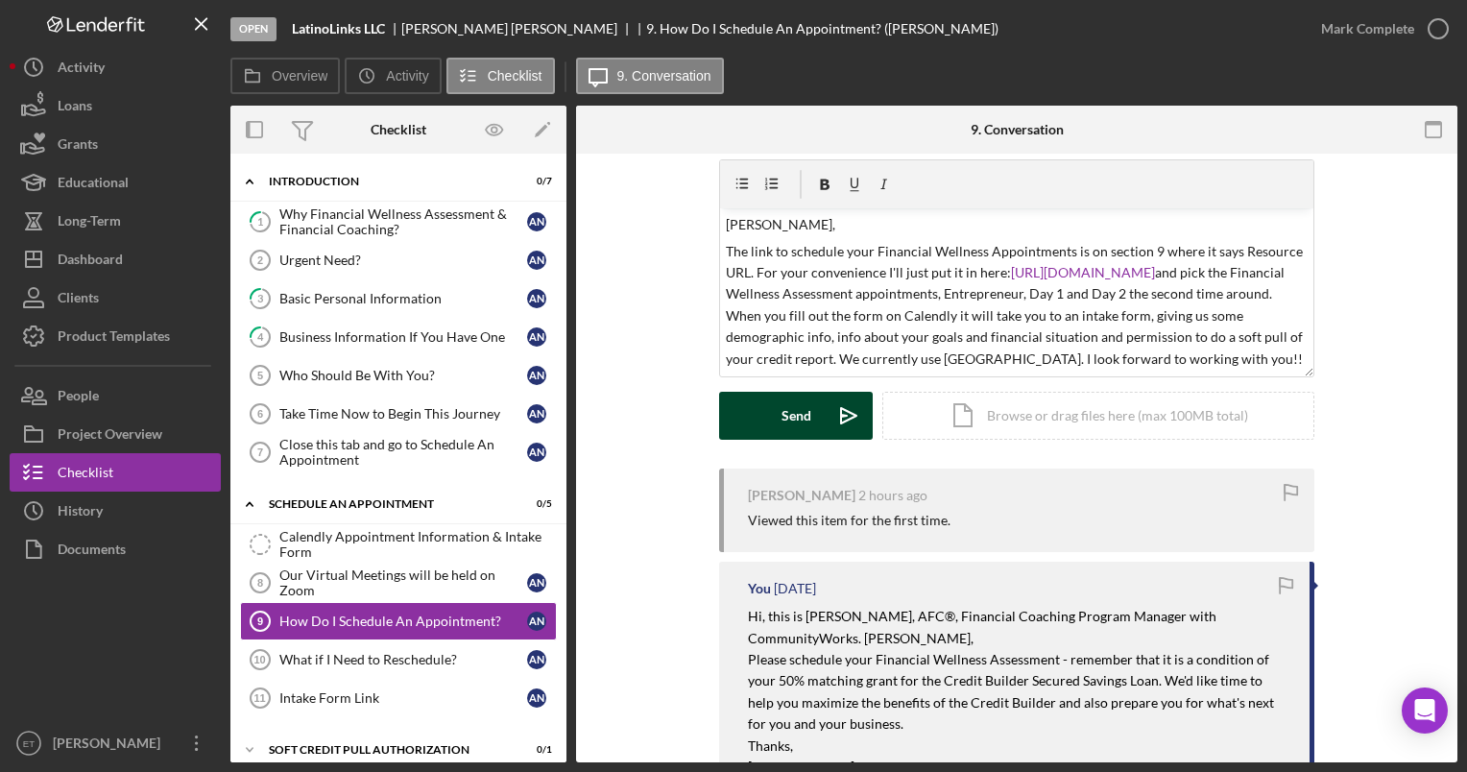
click at [791, 406] on div "Send" at bounding box center [797, 416] width 30 height 48
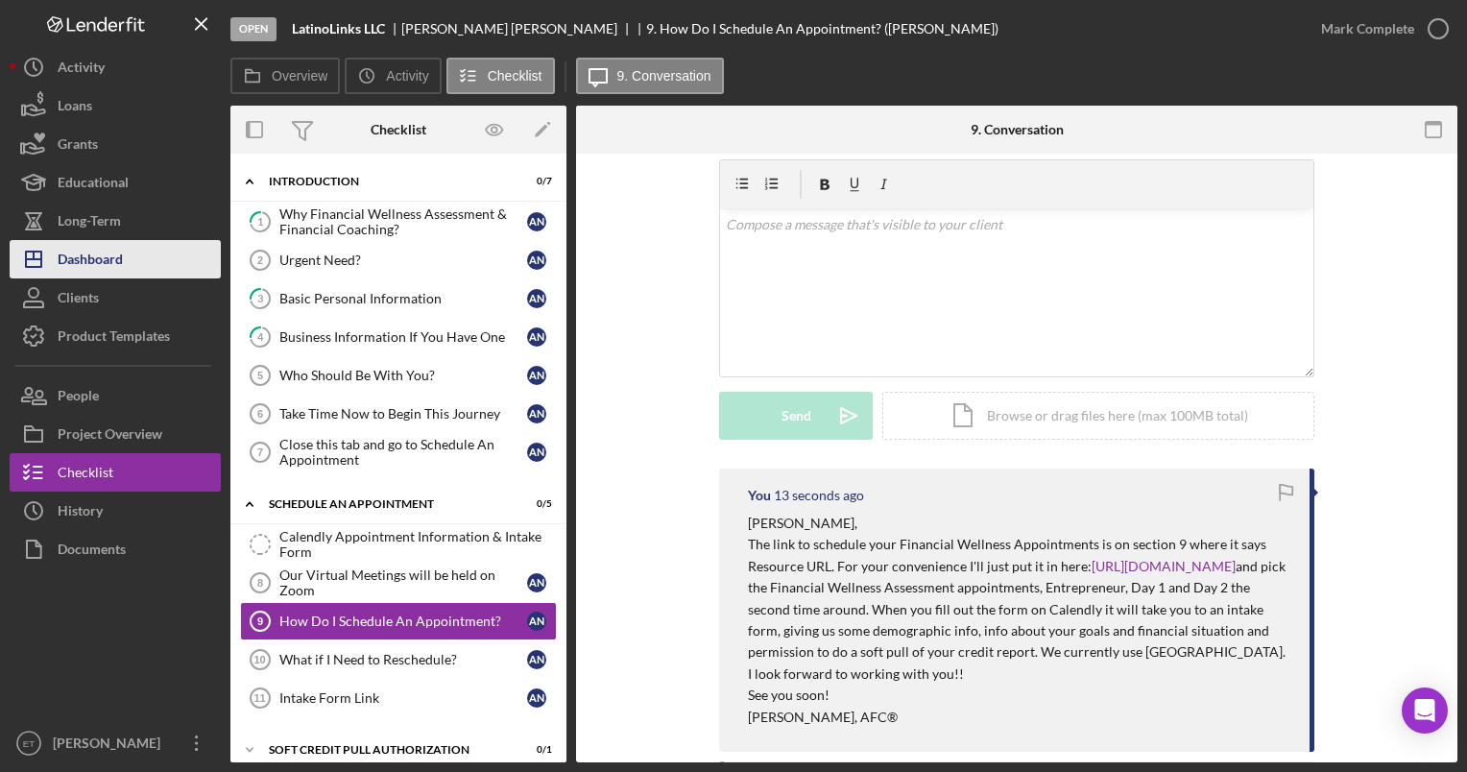
click at [115, 256] on div "Dashboard" at bounding box center [90, 261] width 65 height 43
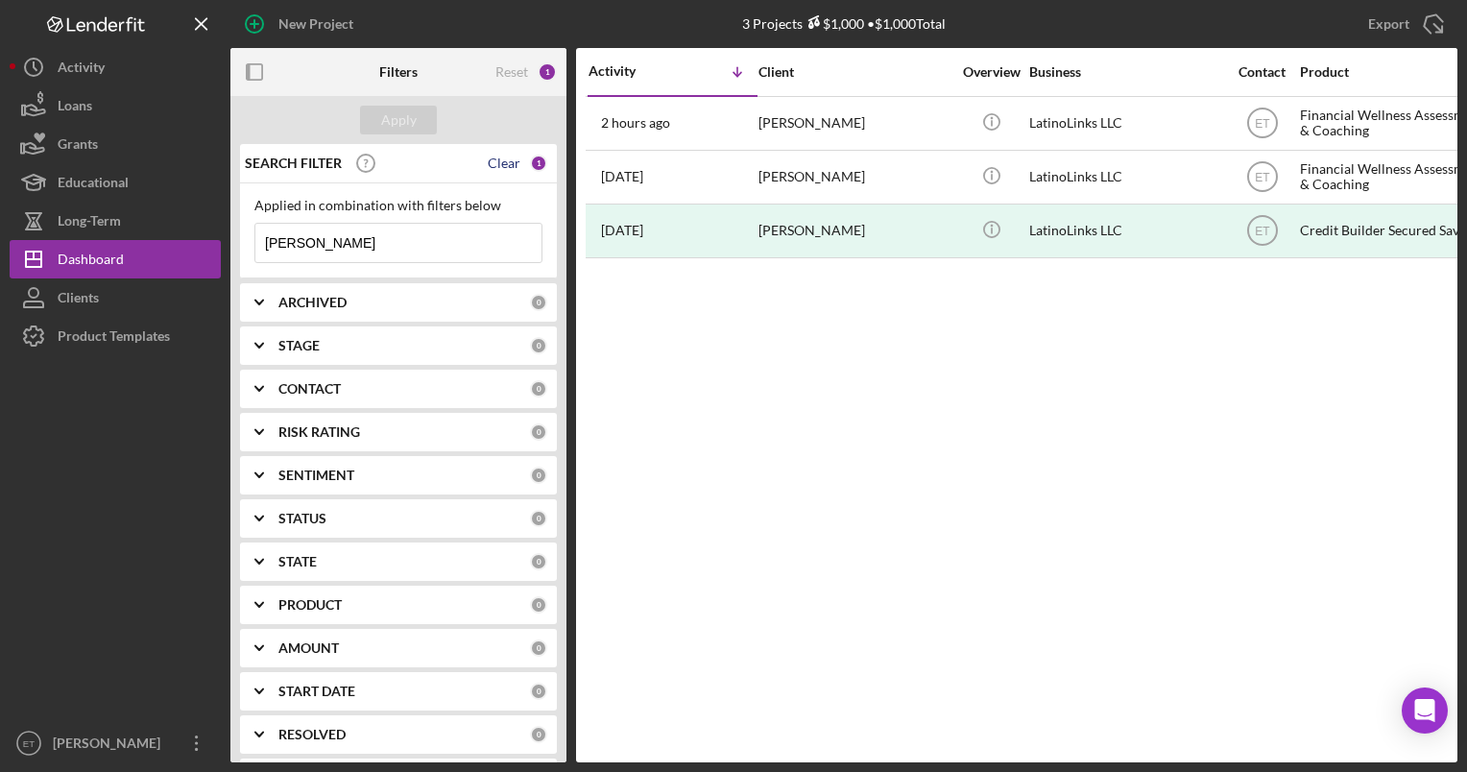
click at [498, 161] on div "Clear" at bounding box center [504, 163] width 33 height 15
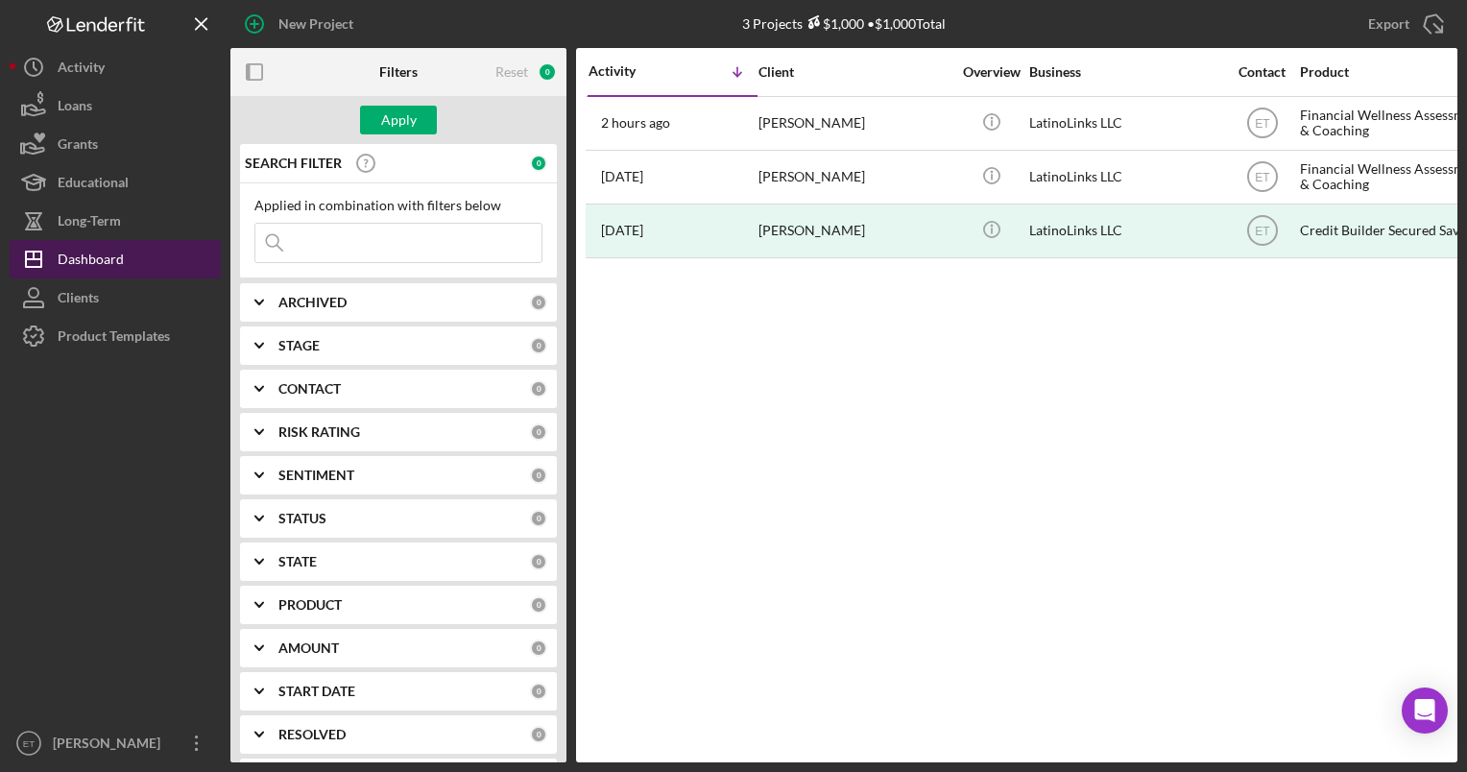
click at [95, 256] on div "Dashboard" at bounding box center [91, 261] width 66 height 43
click at [85, 256] on div "Dashboard" at bounding box center [91, 261] width 66 height 43
